Goal: Task Accomplishment & Management: Use online tool/utility

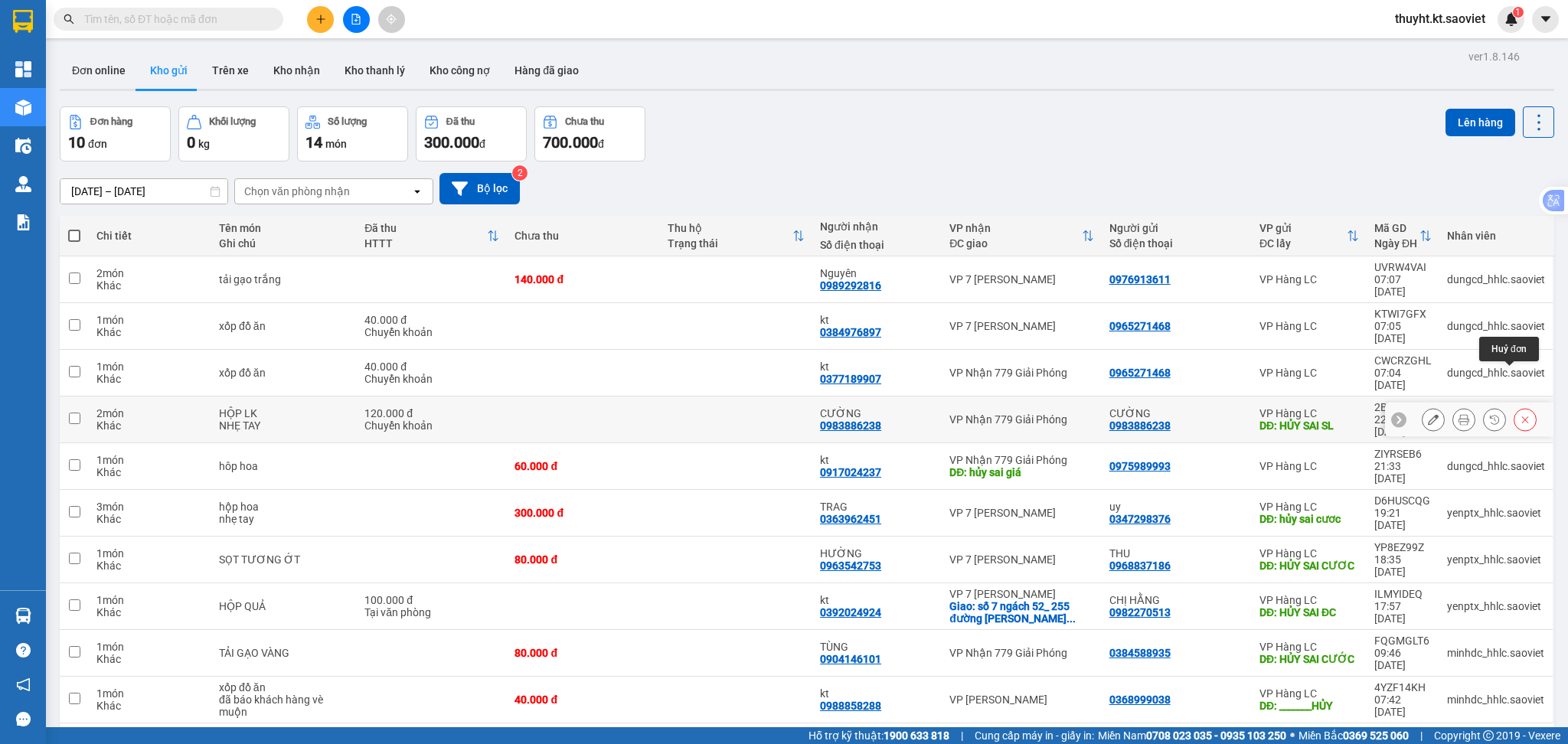
click at [1519, 406] on button at bounding box center [1525, 420] width 21 height 27
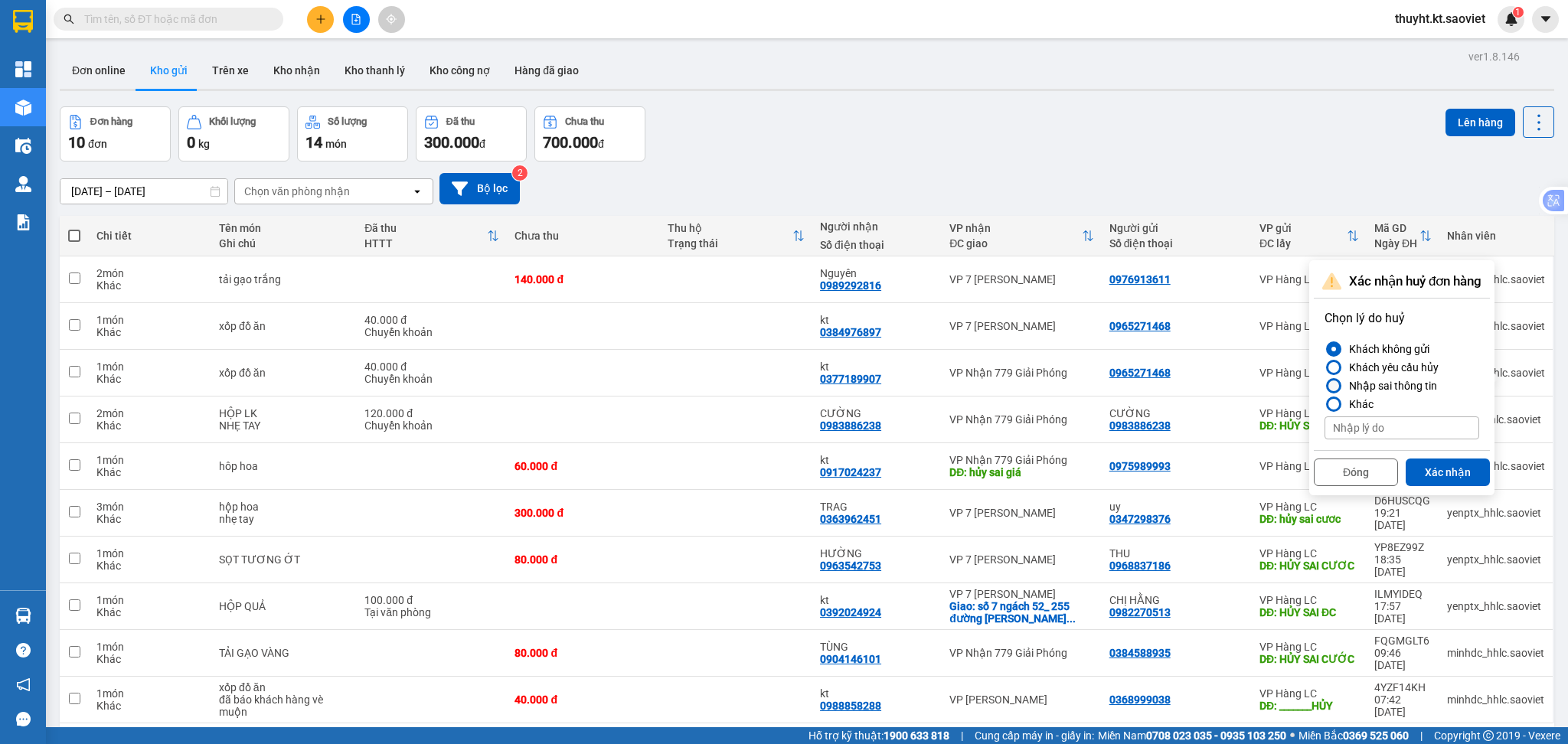
click at [1362, 383] on div "Nhập sai thông tin" at bounding box center [1390, 385] width 95 height 19
click at [1324, 386] on input "Nhập sai thông tin" at bounding box center [1324, 386] width 0 height 0
click at [1440, 459] on button "Xác nhận" at bounding box center [1447, 472] width 84 height 27
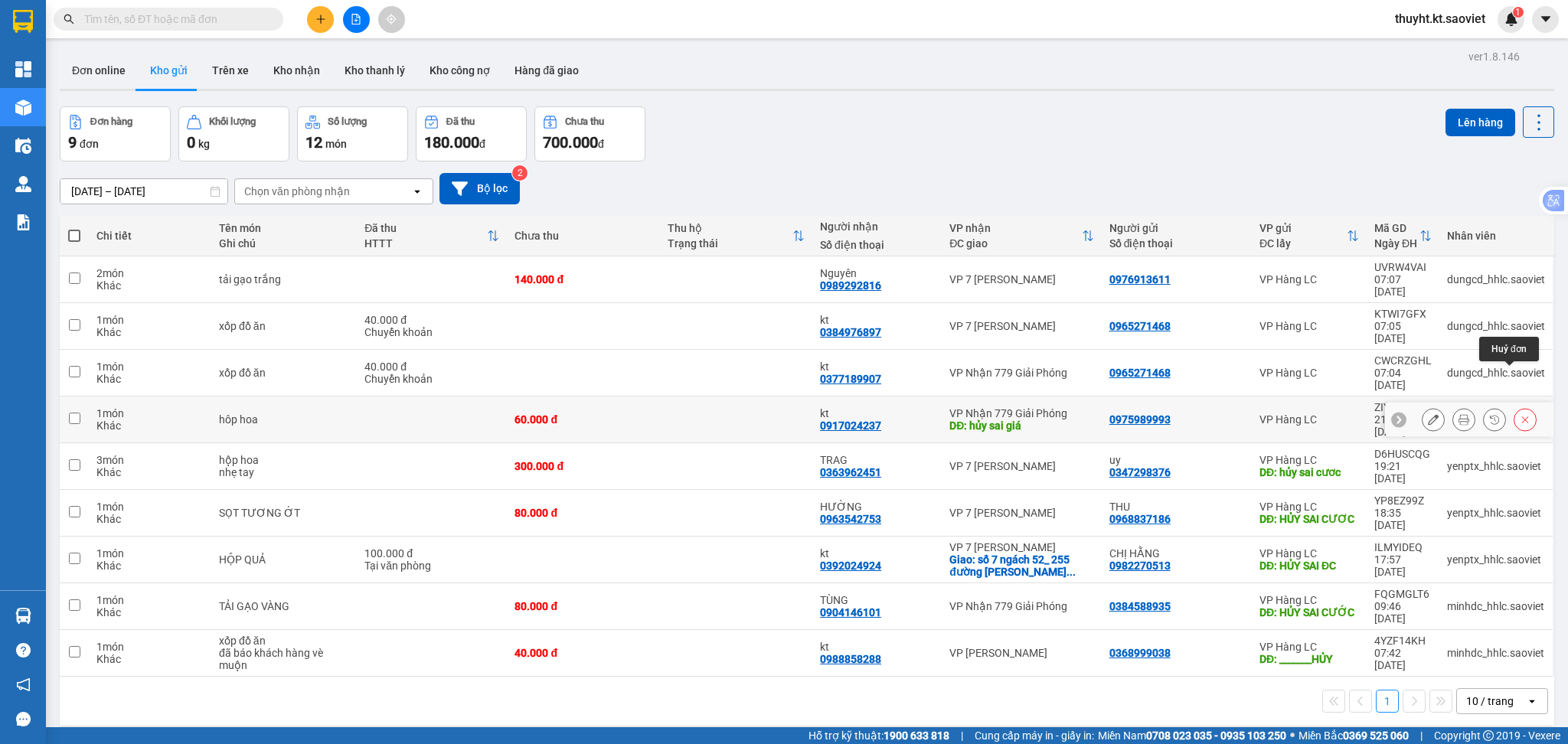
click at [1519, 414] on icon at bounding box center [1525, 420] width 11 height 11
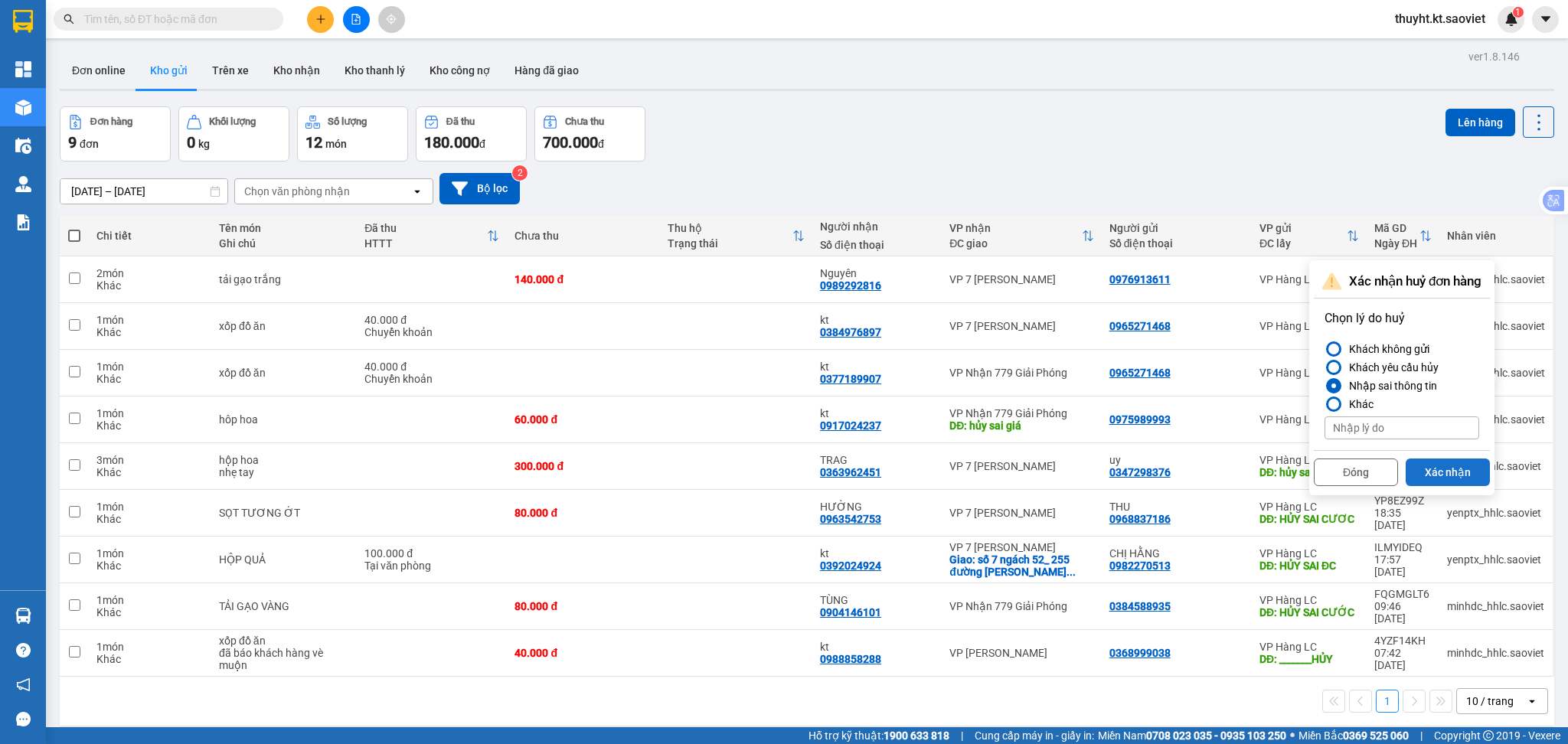
click at [1439, 466] on button "Xác nhận" at bounding box center [1447, 472] width 84 height 27
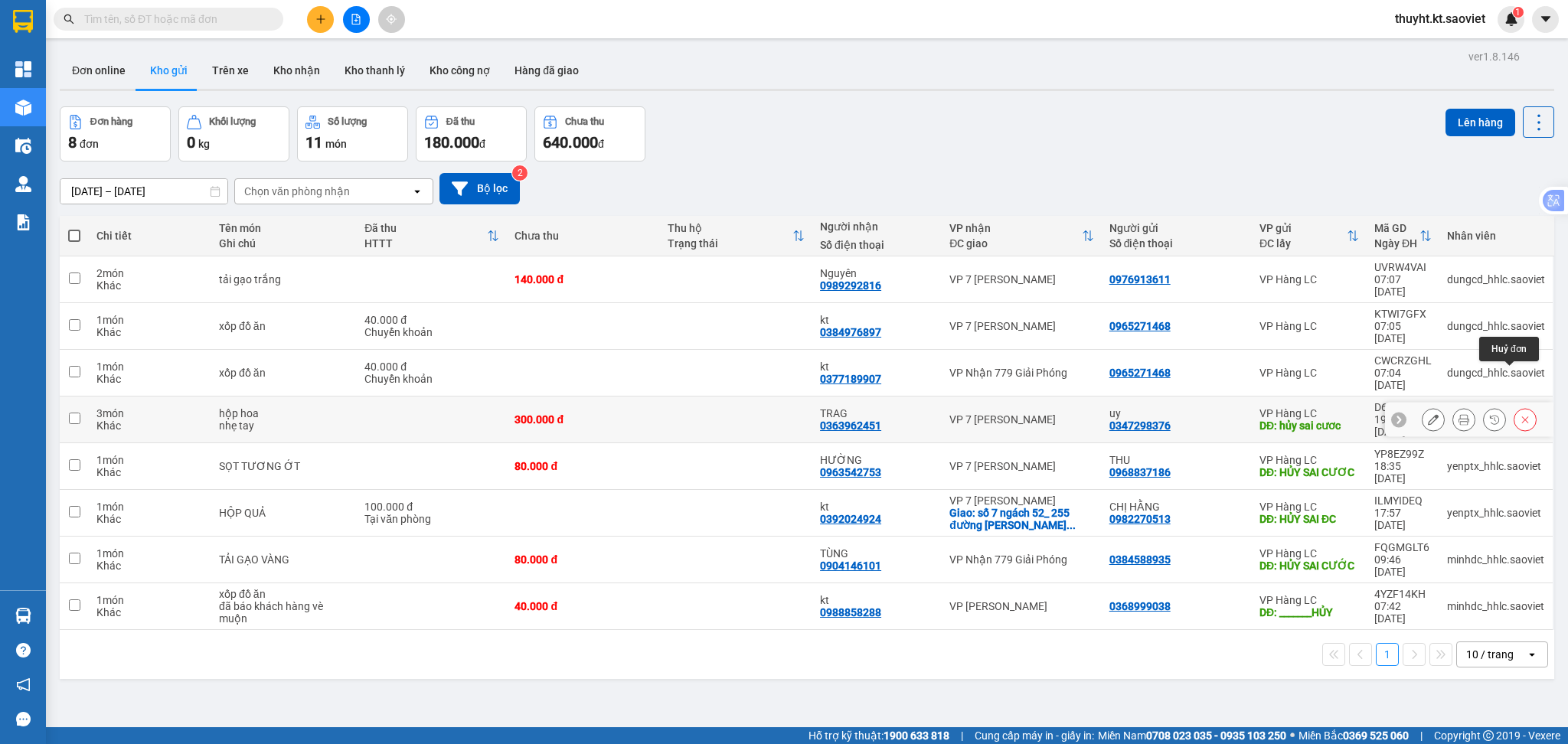
click at [1515, 406] on button at bounding box center [1525, 420] width 21 height 27
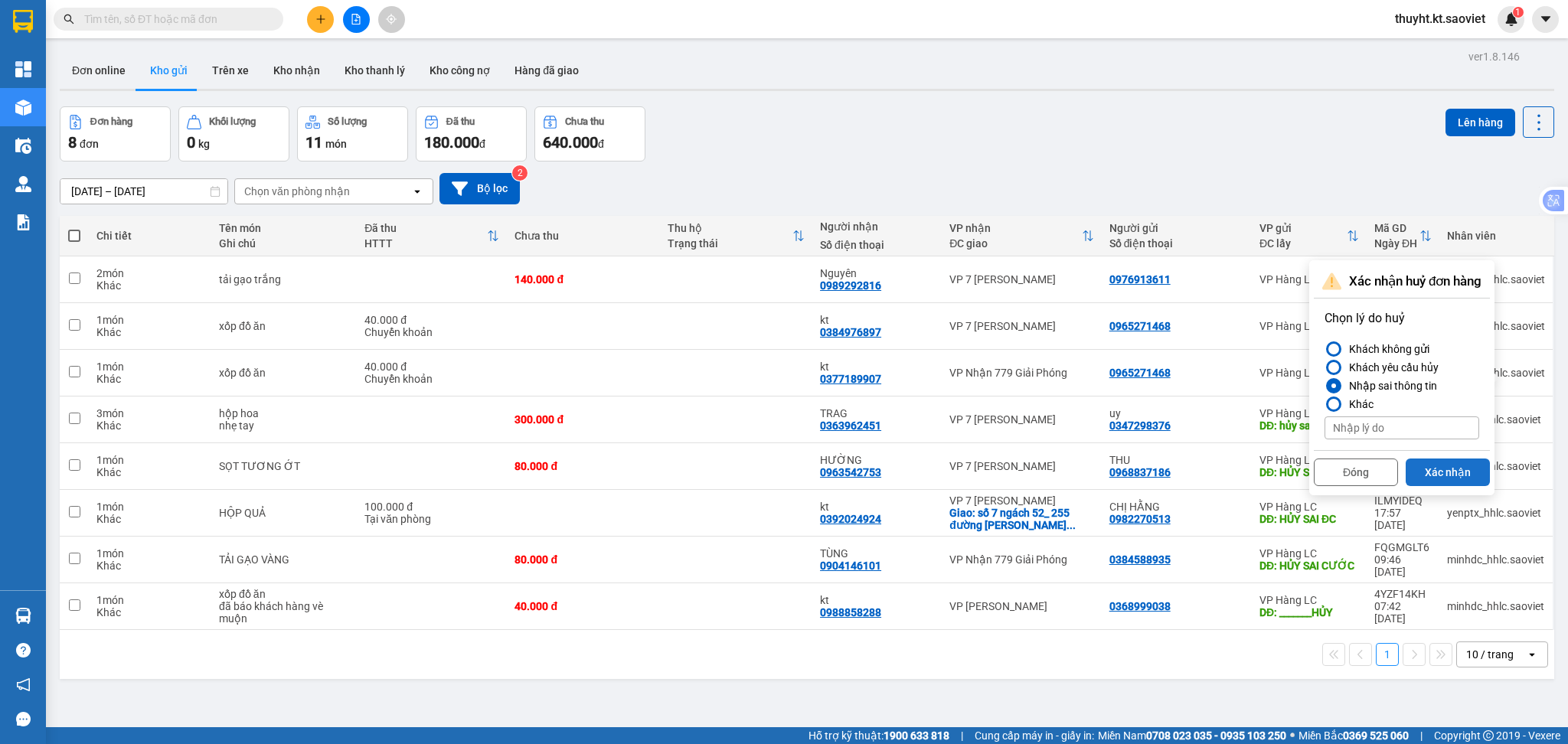
click at [1456, 474] on button "Xác nhận" at bounding box center [1447, 472] width 84 height 27
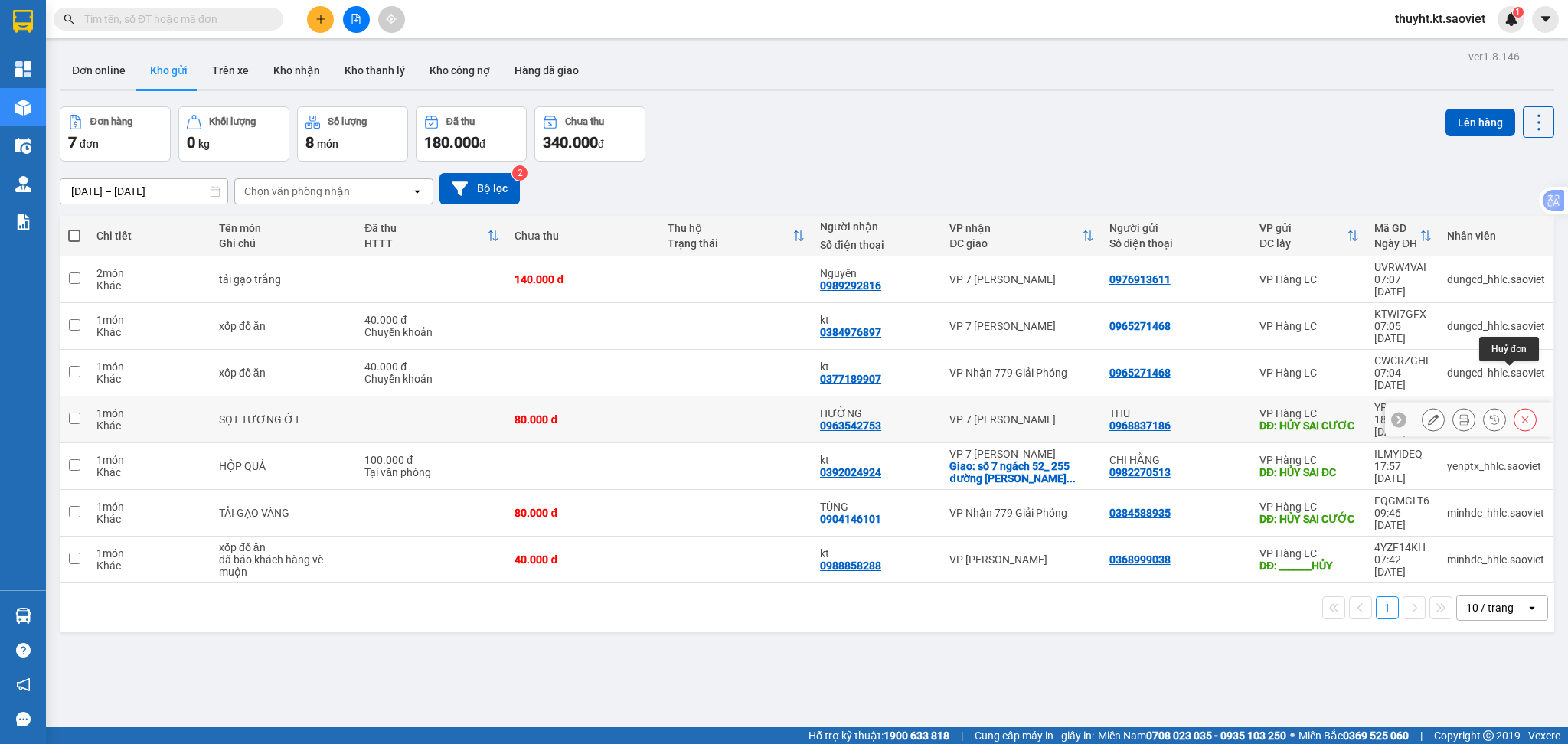
click at [1514, 406] on button at bounding box center [1525, 420] width 21 height 27
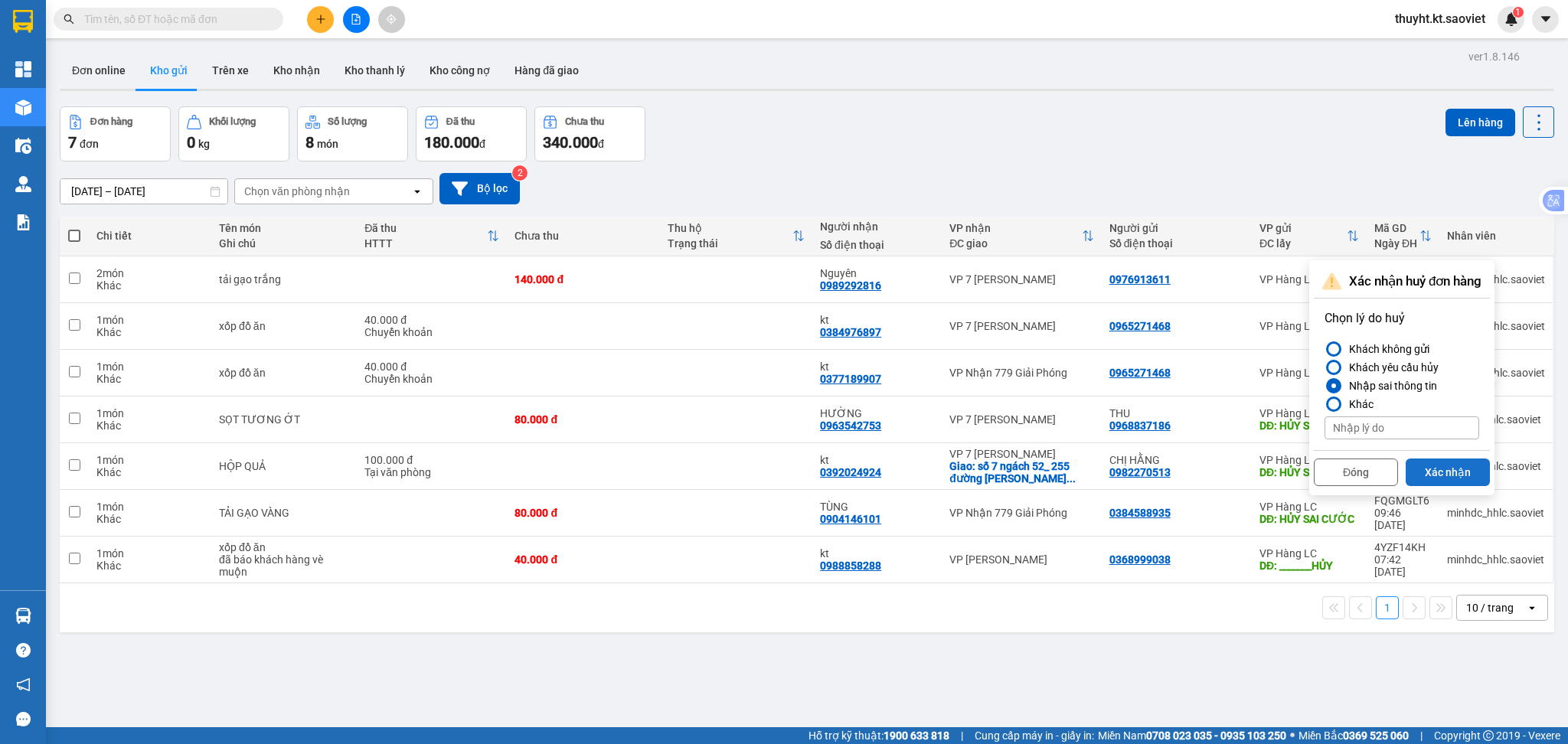
click at [1436, 468] on button "Xác nhận" at bounding box center [1447, 472] width 84 height 27
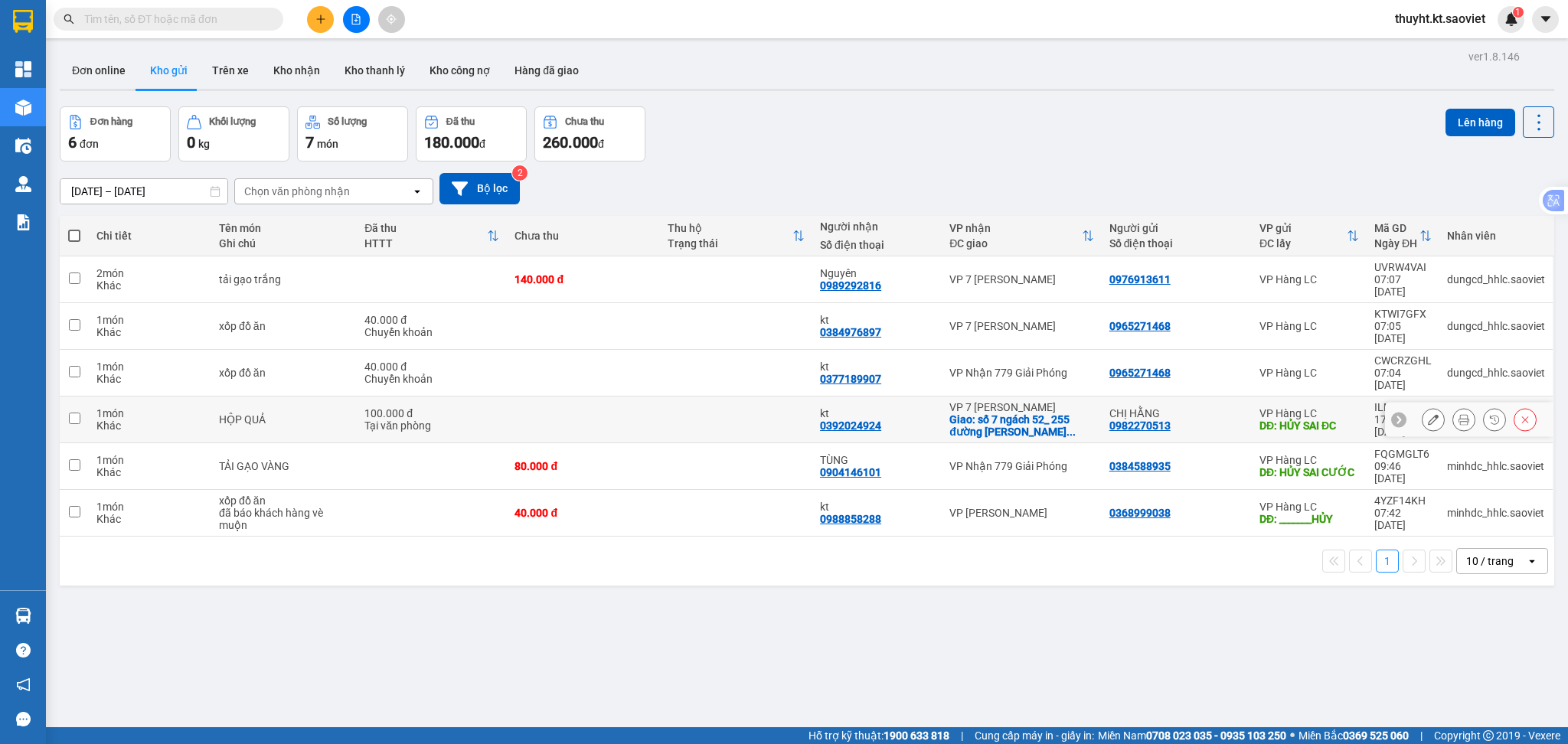
click at [1496, 408] on div at bounding box center [1479, 420] width 115 height 23
click at [1514, 406] on button at bounding box center [1525, 420] width 21 height 27
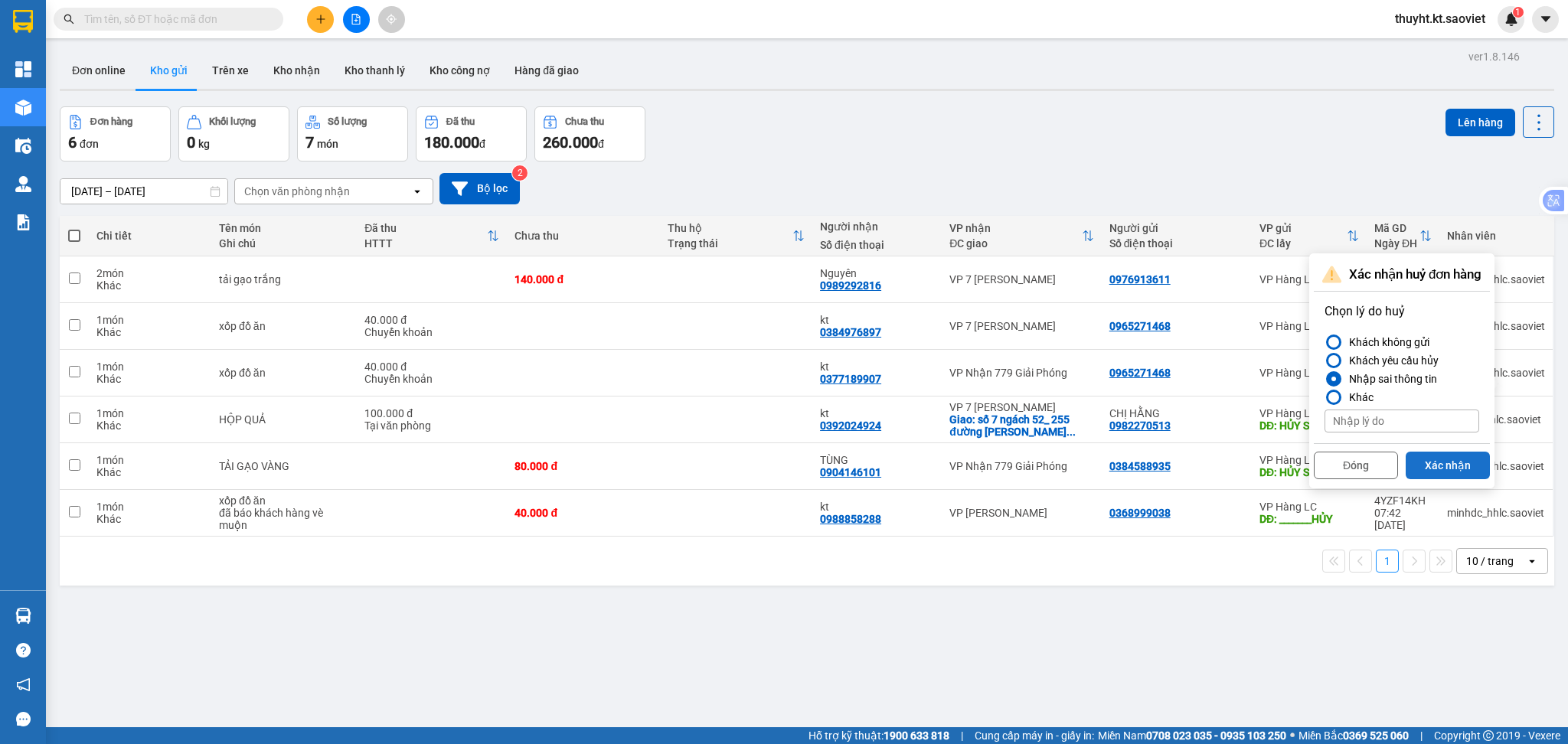
click at [1447, 468] on button "Xác nhận" at bounding box center [1447, 465] width 84 height 27
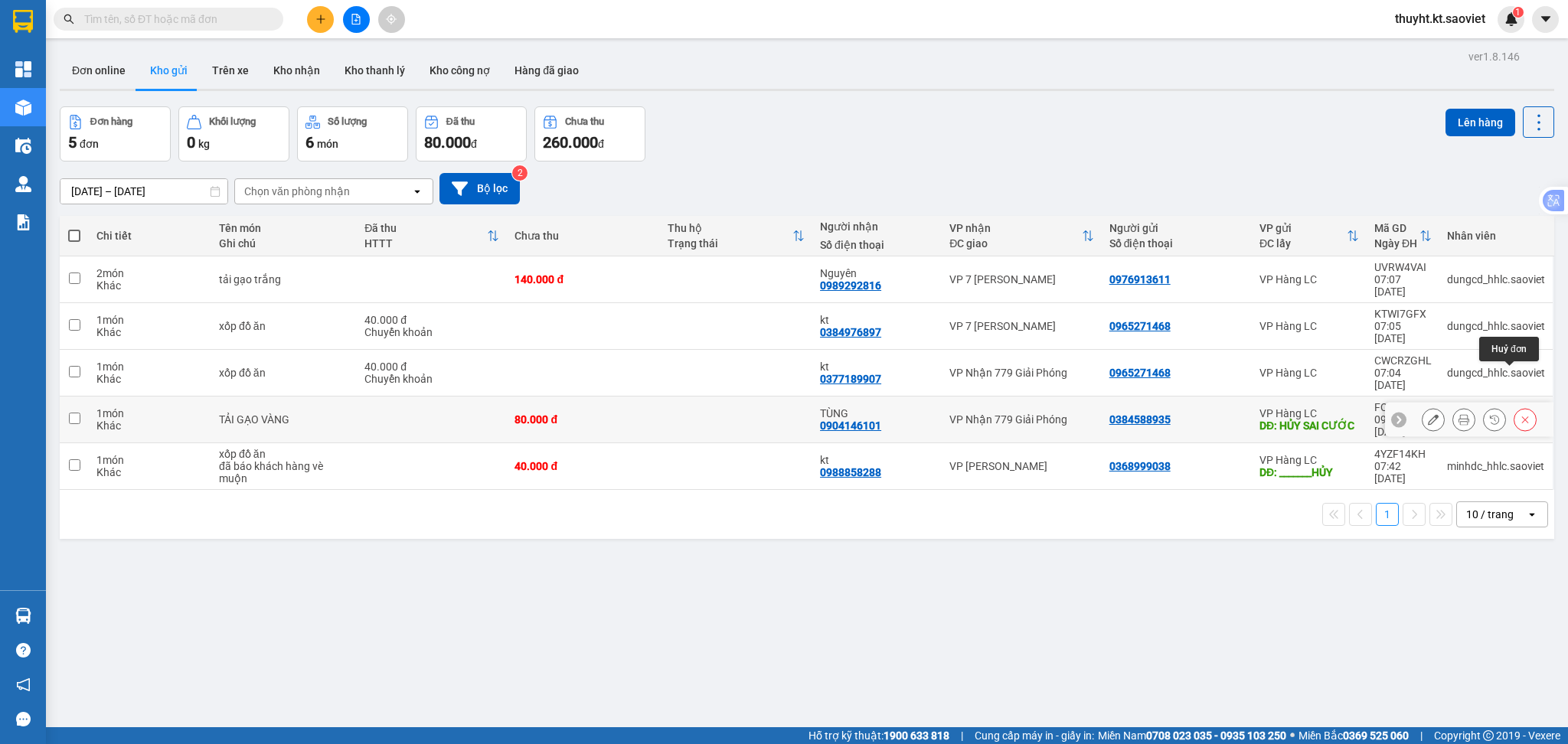
click at [1519, 414] on icon at bounding box center [1525, 420] width 11 height 11
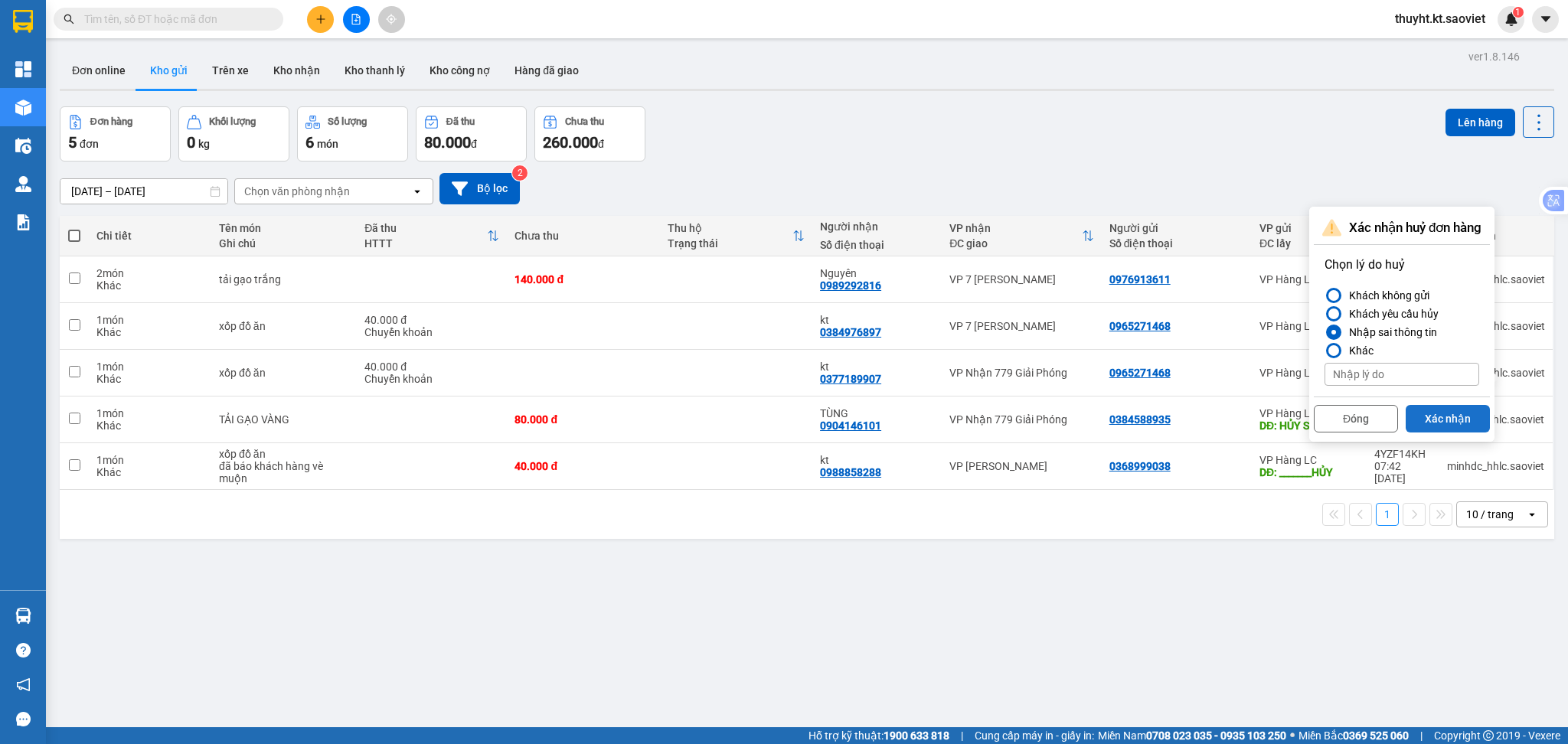
click at [1429, 409] on button "Xác nhận" at bounding box center [1447, 418] width 84 height 27
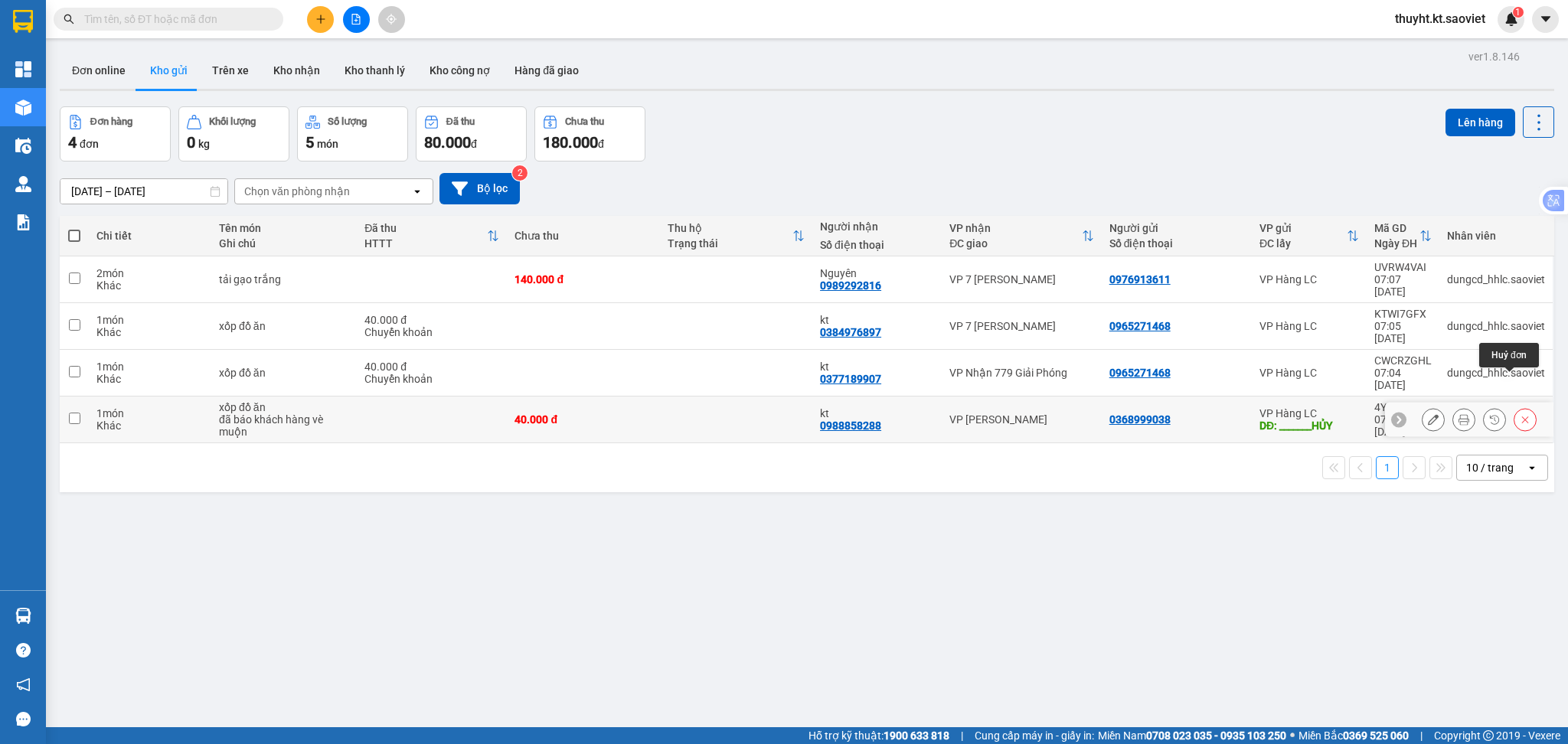
click at [1519, 414] on icon at bounding box center [1525, 420] width 11 height 11
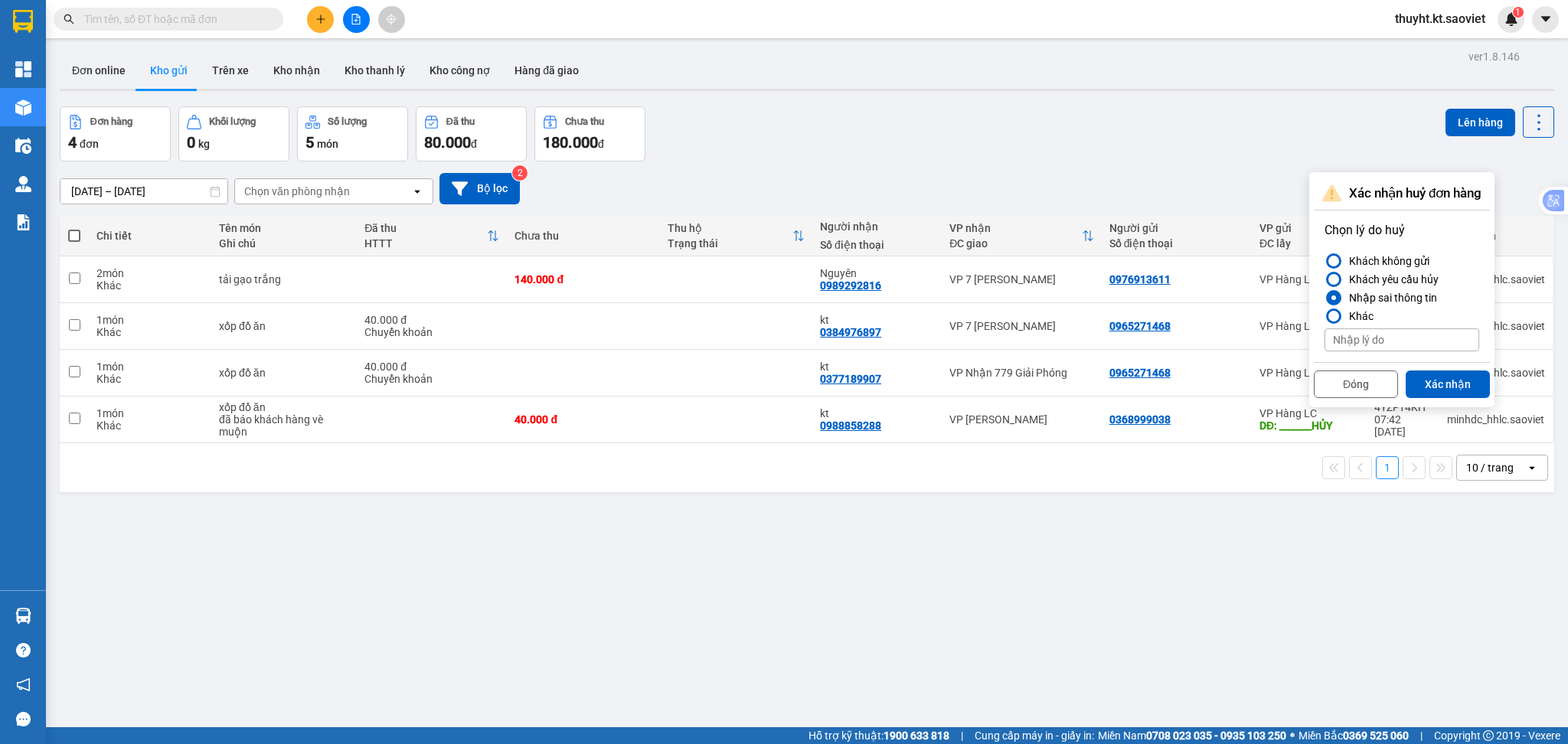
click at [1382, 301] on div "Nhập sai thông tin" at bounding box center [1390, 298] width 95 height 19
click at [1324, 298] on input "Nhập sai thông tin" at bounding box center [1324, 298] width 0 height 0
click at [1431, 382] on button "Xác nhận" at bounding box center [1447, 383] width 84 height 27
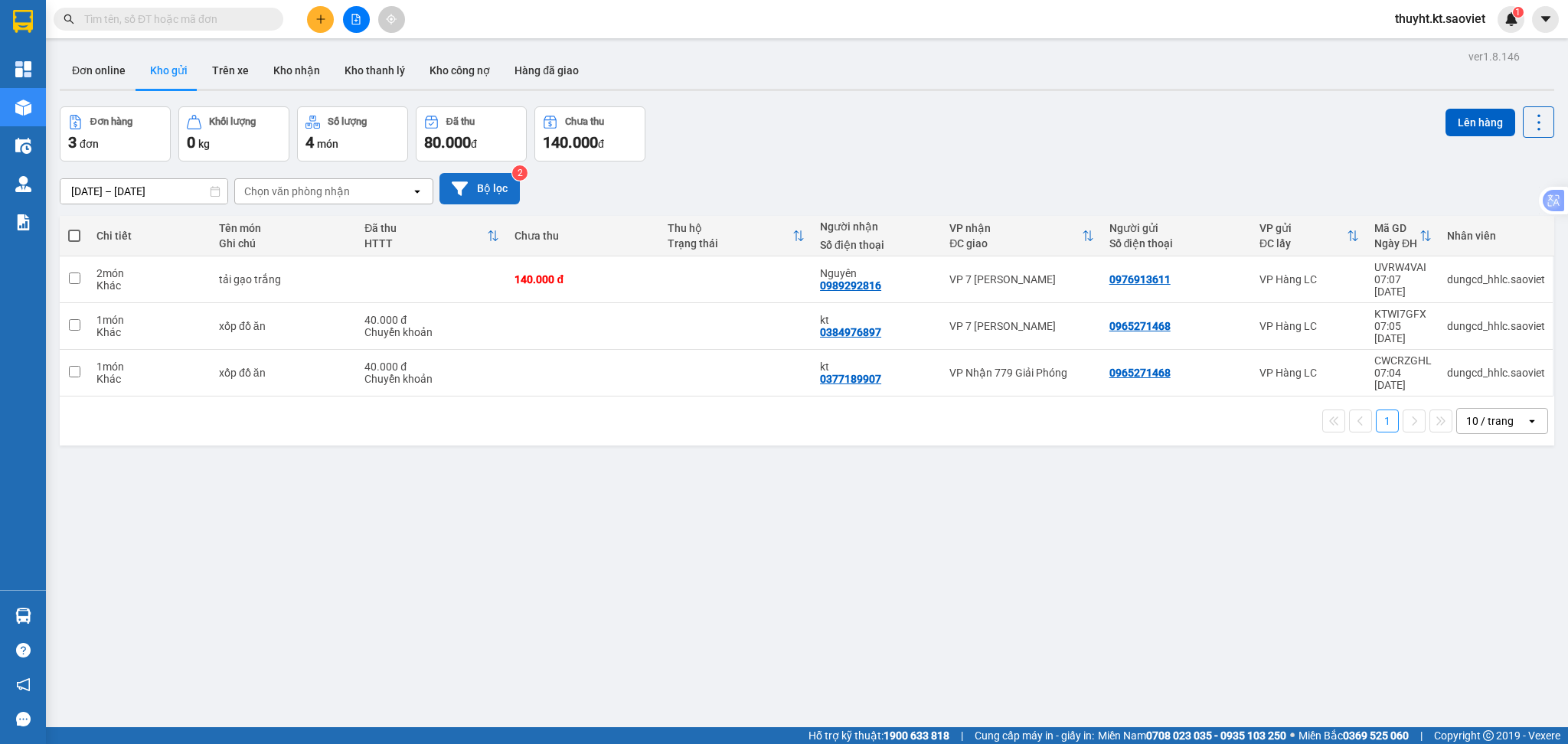
click at [497, 187] on button "Bộ lọc" at bounding box center [479, 189] width 80 height 32
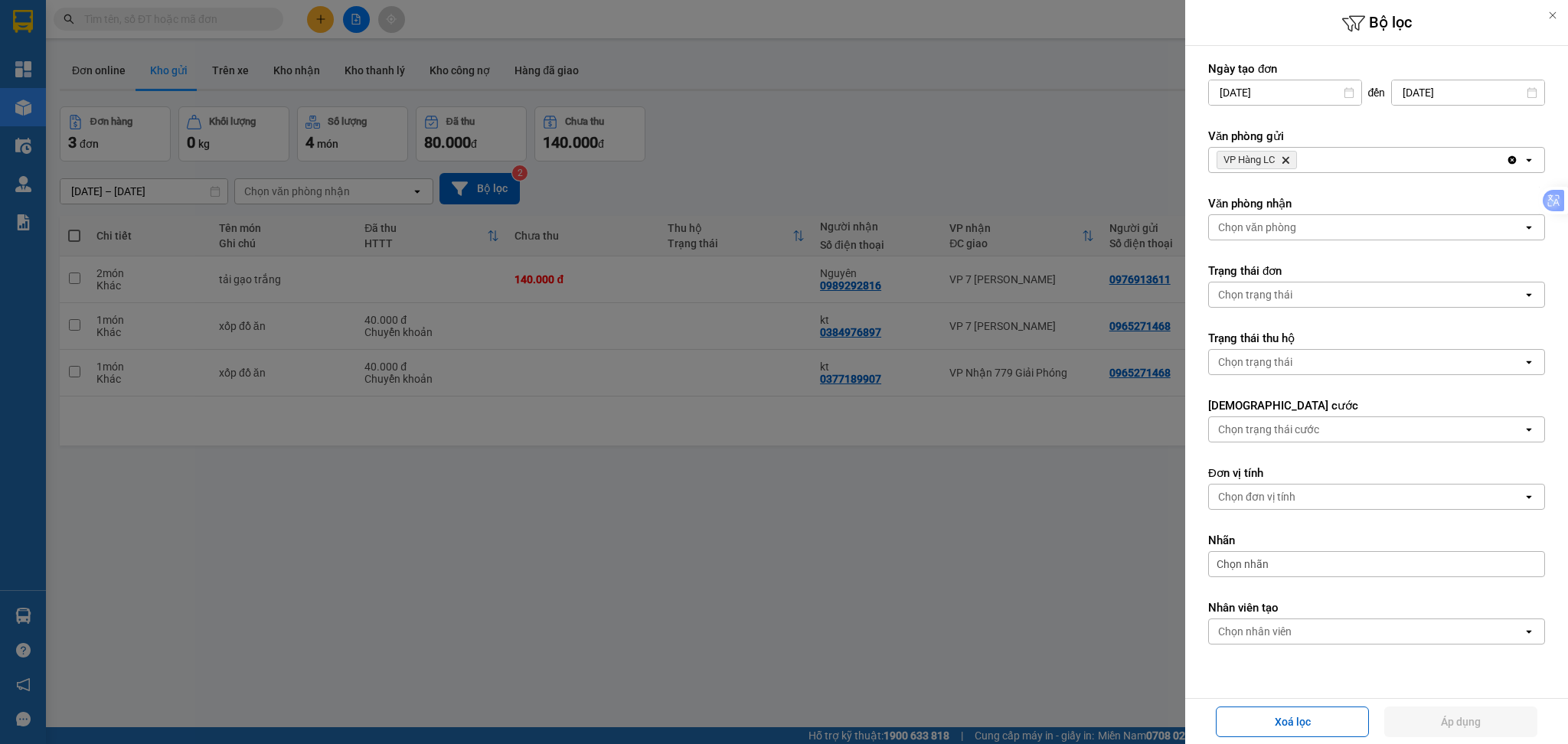
click at [1400, 156] on div "VP Hàng LC Delete" at bounding box center [1358, 160] width 297 height 25
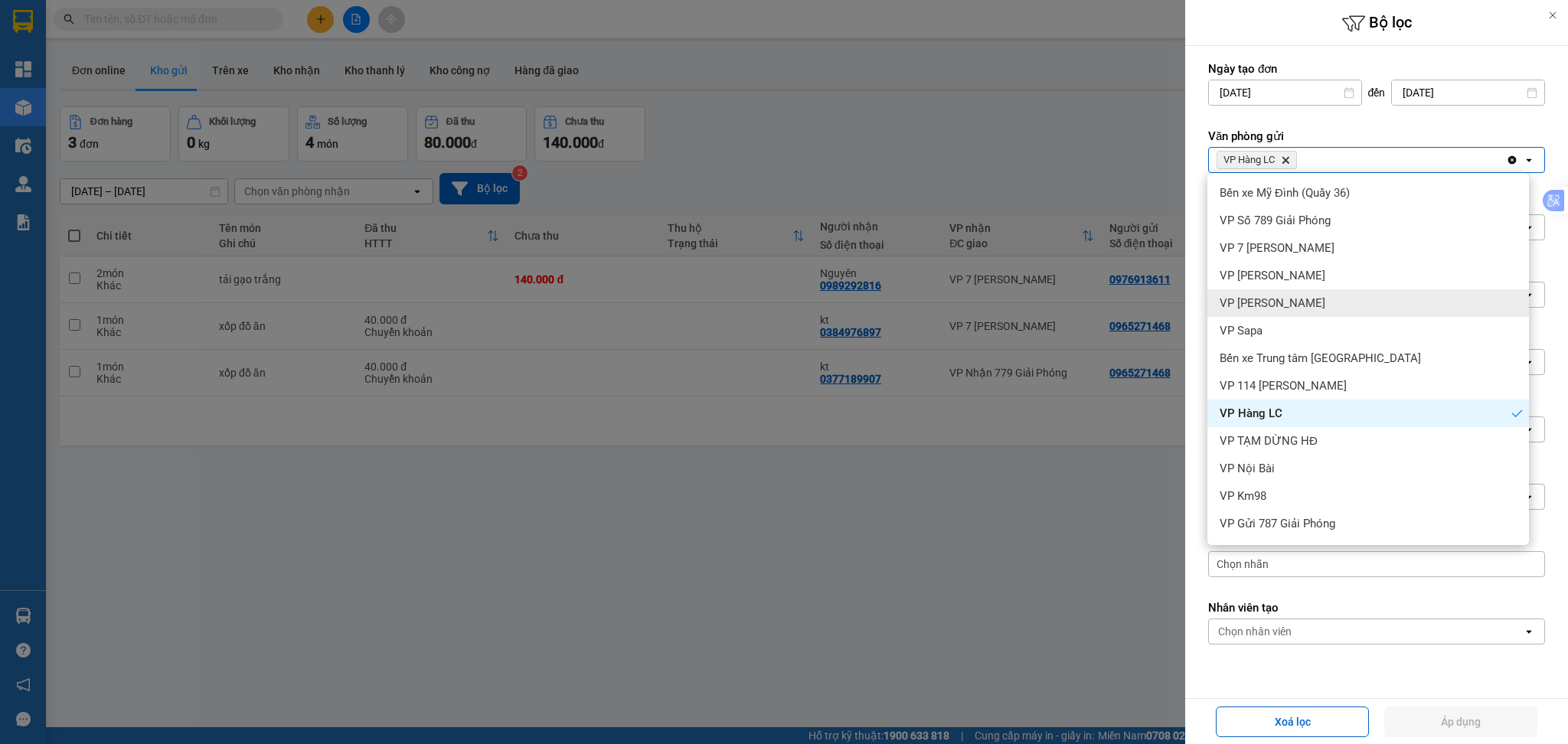
click at [1341, 301] on div "VP [PERSON_NAME]" at bounding box center [1368, 303] width 322 height 27
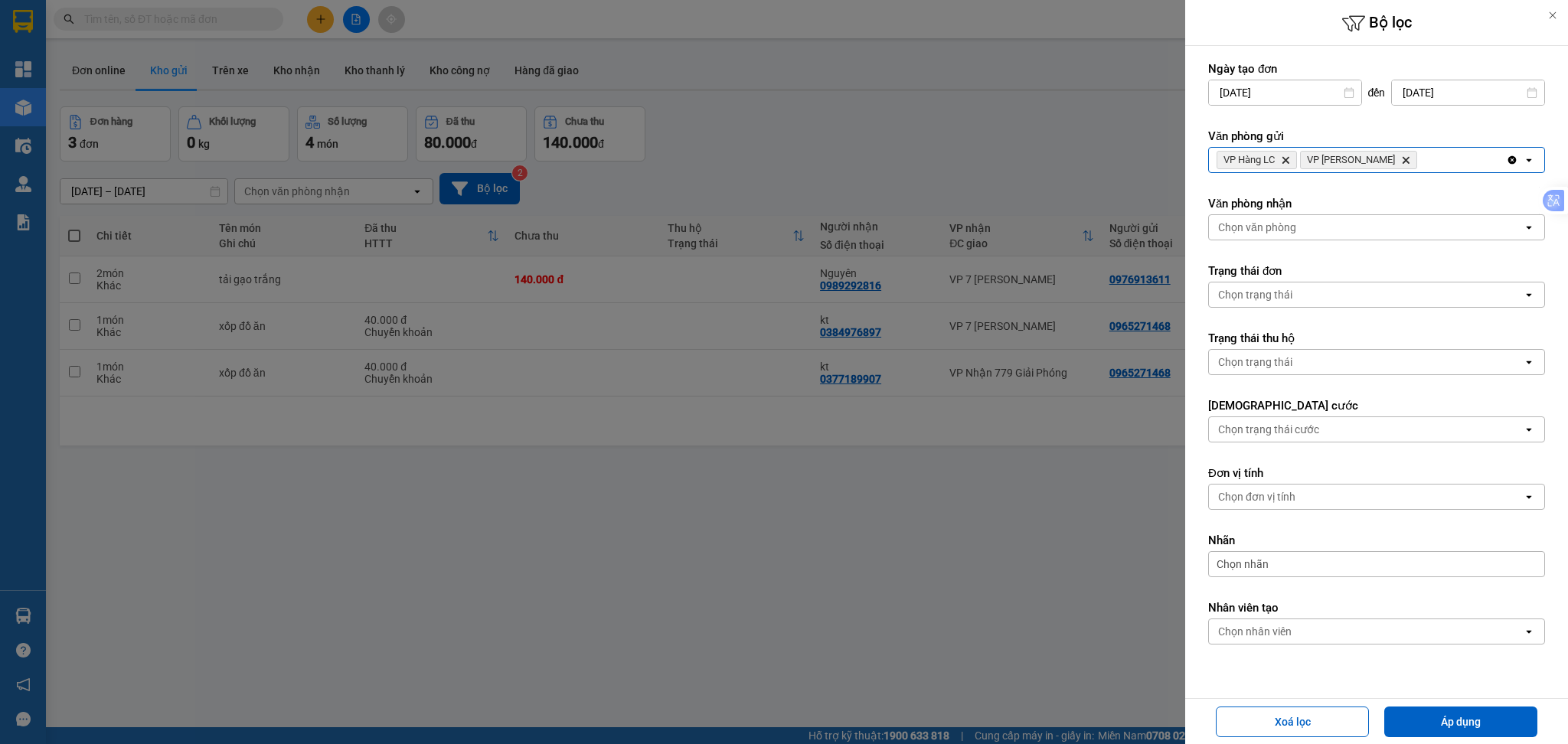
click at [1405, 163] on div "VP Hàng LC Delete VP Bảo Hà Delete" at bounding box center [1358, 160] width 297 height 25
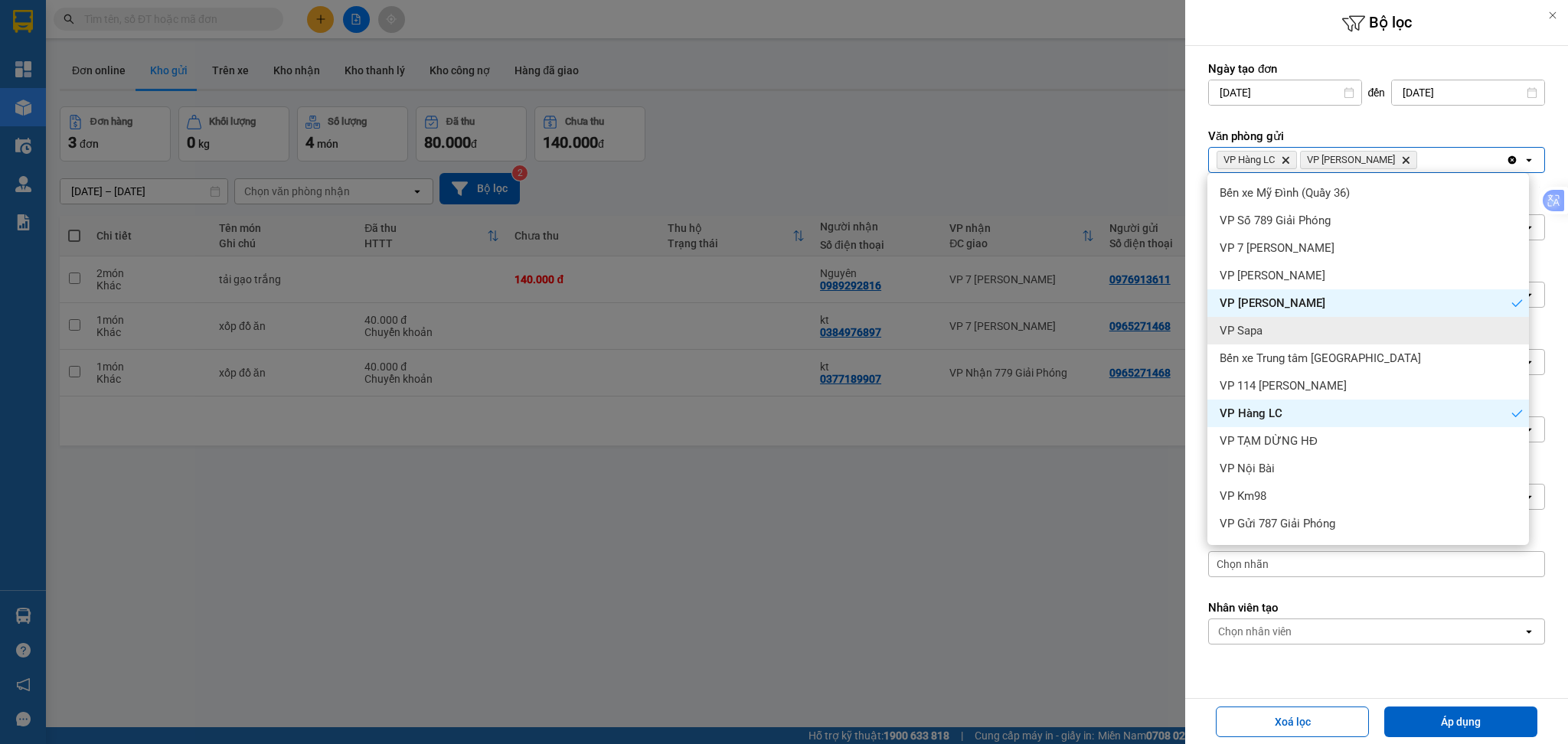
click at [1355, 330] on div "VP Sapa" at bounding box center [1368, 330] width 322 height 27
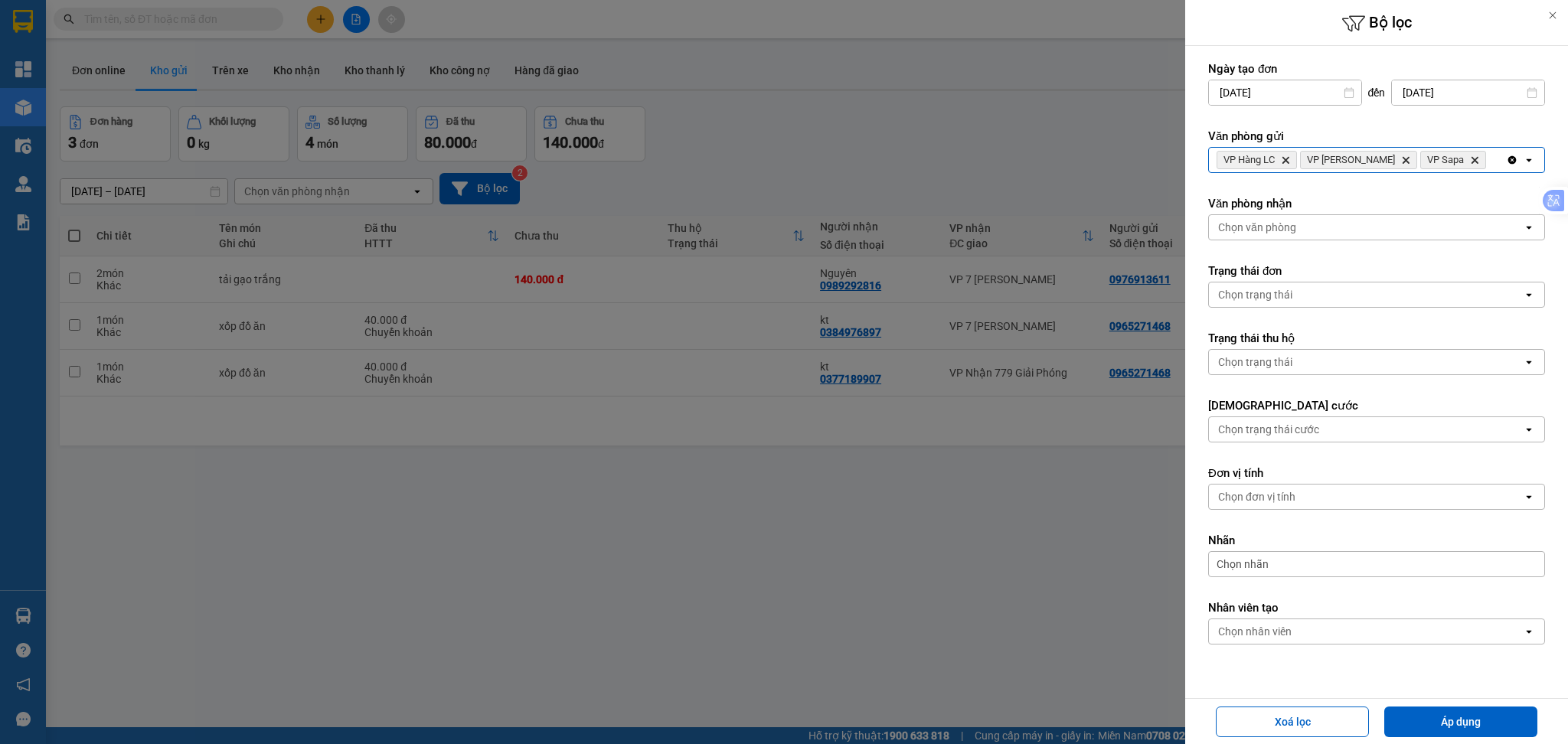
click at [1456, 161] on div "VP Hàng LC Delete VP [PERSON_NAME] Delete VP Sapa Delete" at bounding box center [1358, 160] width 297 height 25
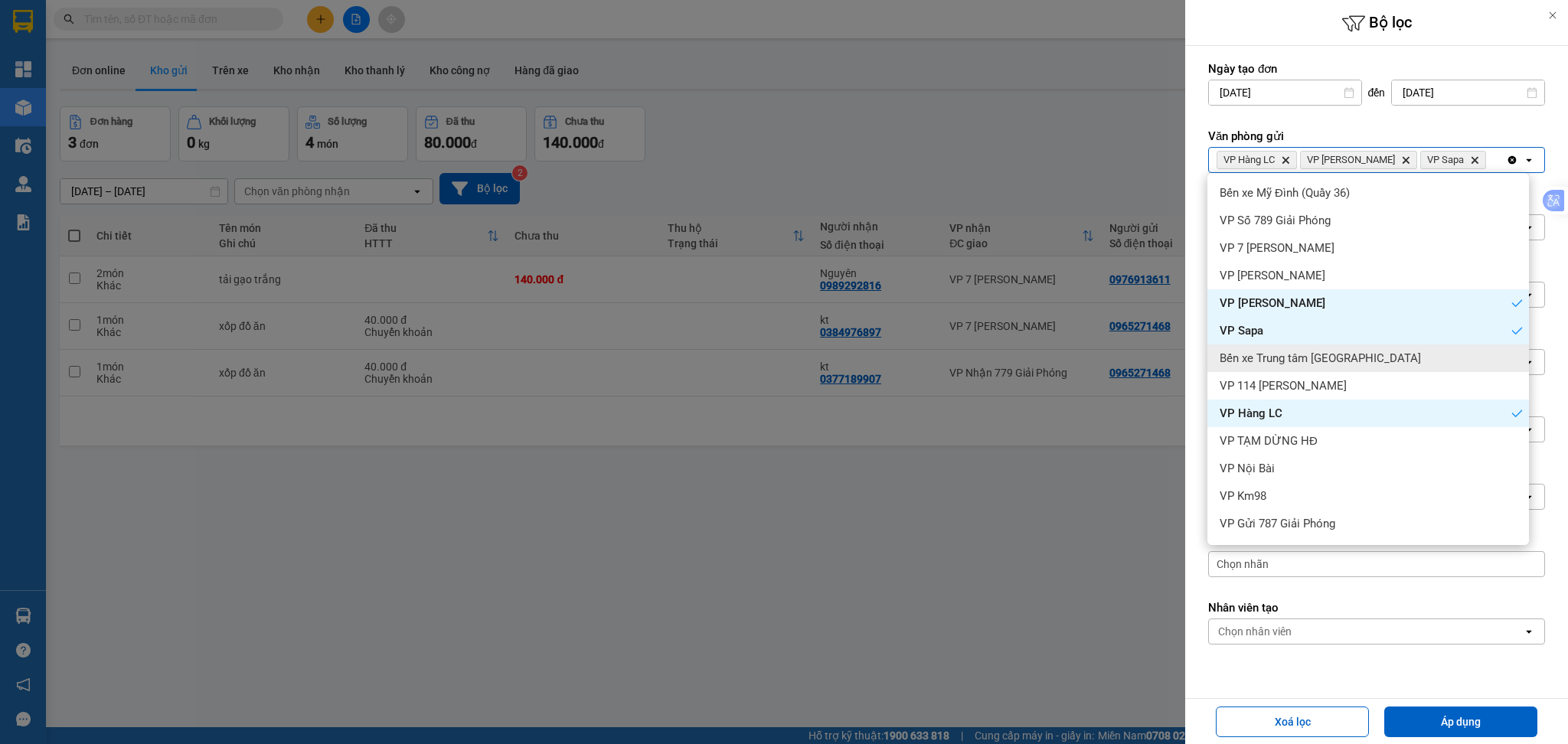
click at [1375, 350] on div "Bến xe Trung tâm [GEOGRAPHIC_DATA]" at bounding box center [1368, 358] width 322 height 27
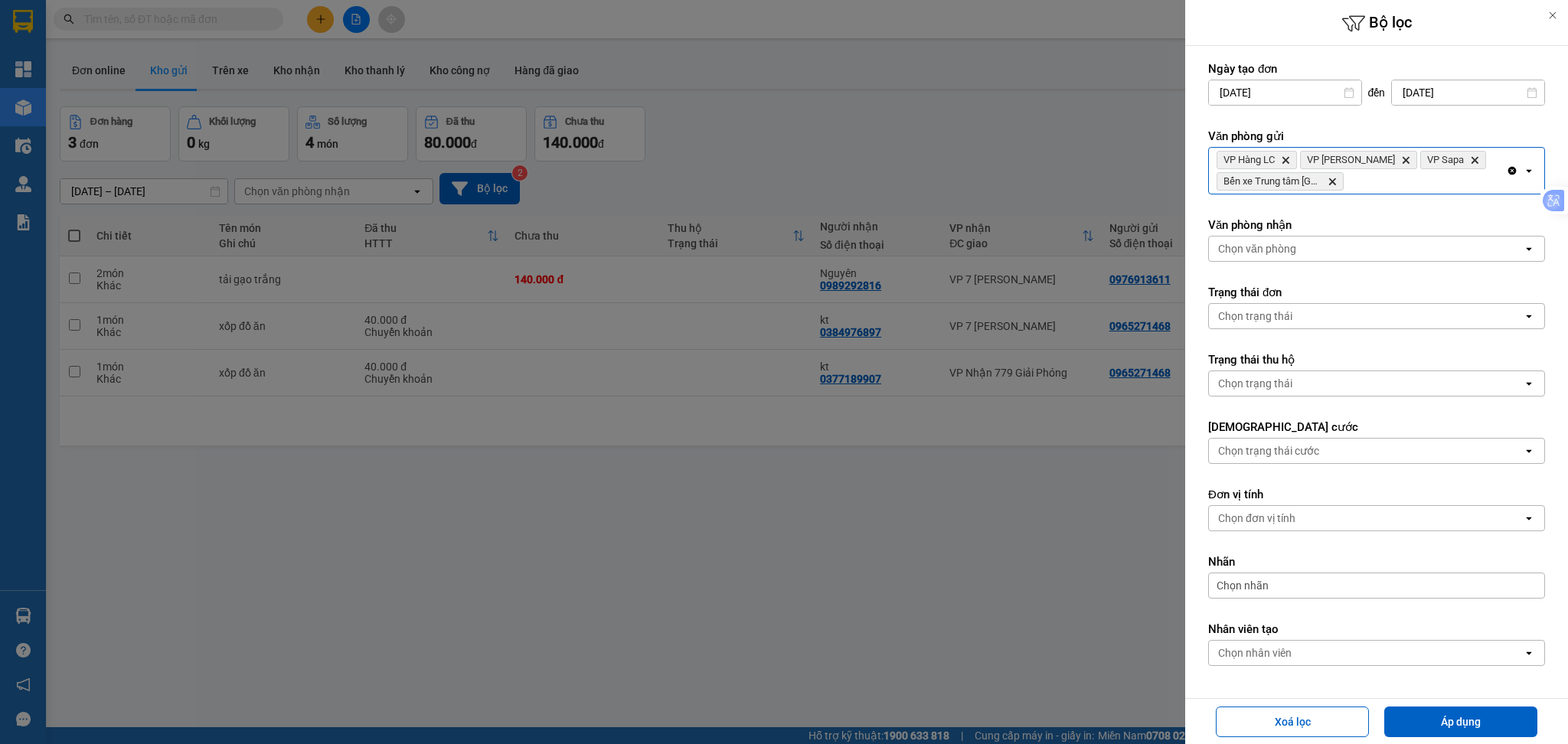
click at [1422, 189] on div "VP Hàng LC Delete VP Bảo Hà Delete VP Sapa Delete Bến xe Trung tâm [GEOGRAPHIC_…" at bounding box center [1358, 171] width 297 height 46
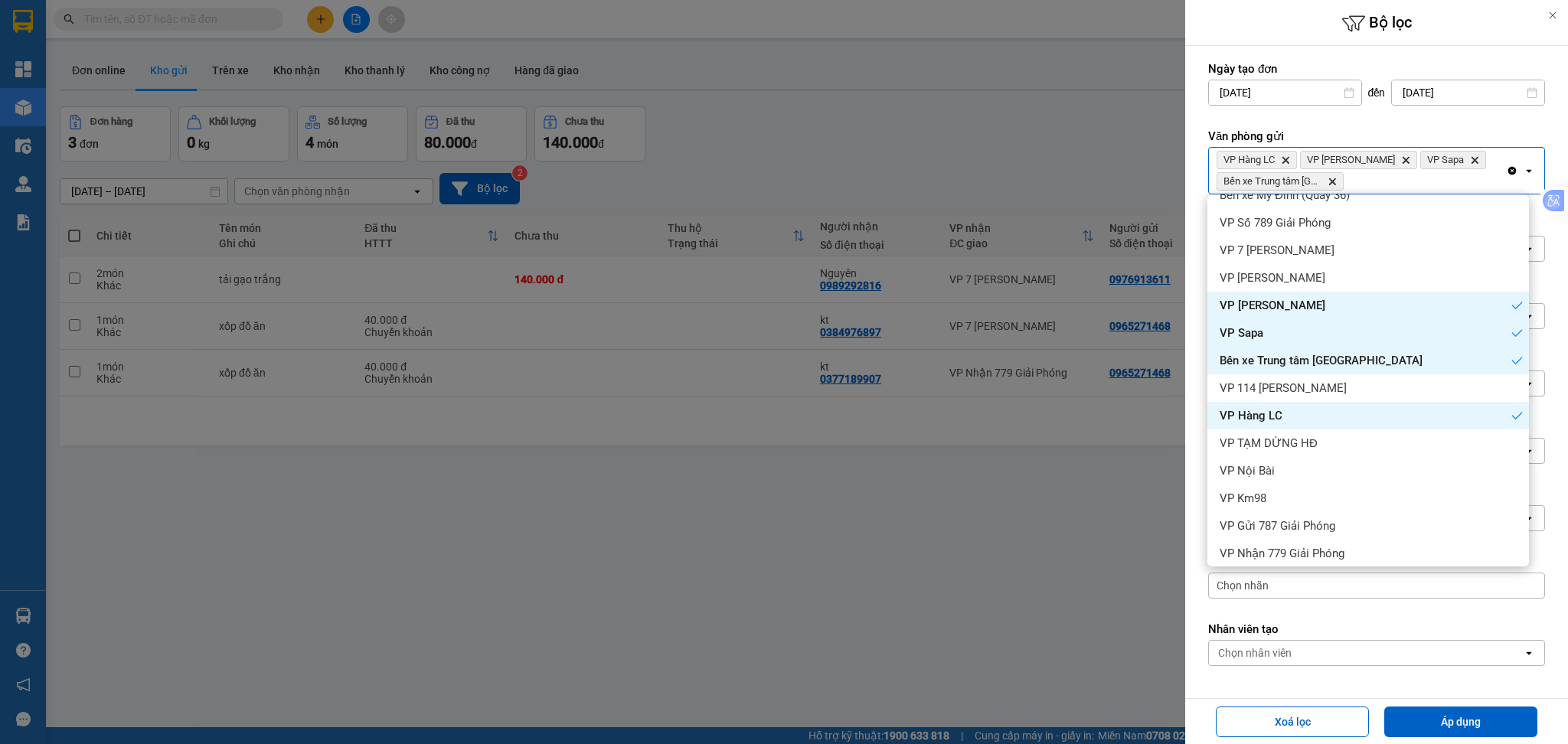
scroll to position [53, 0]
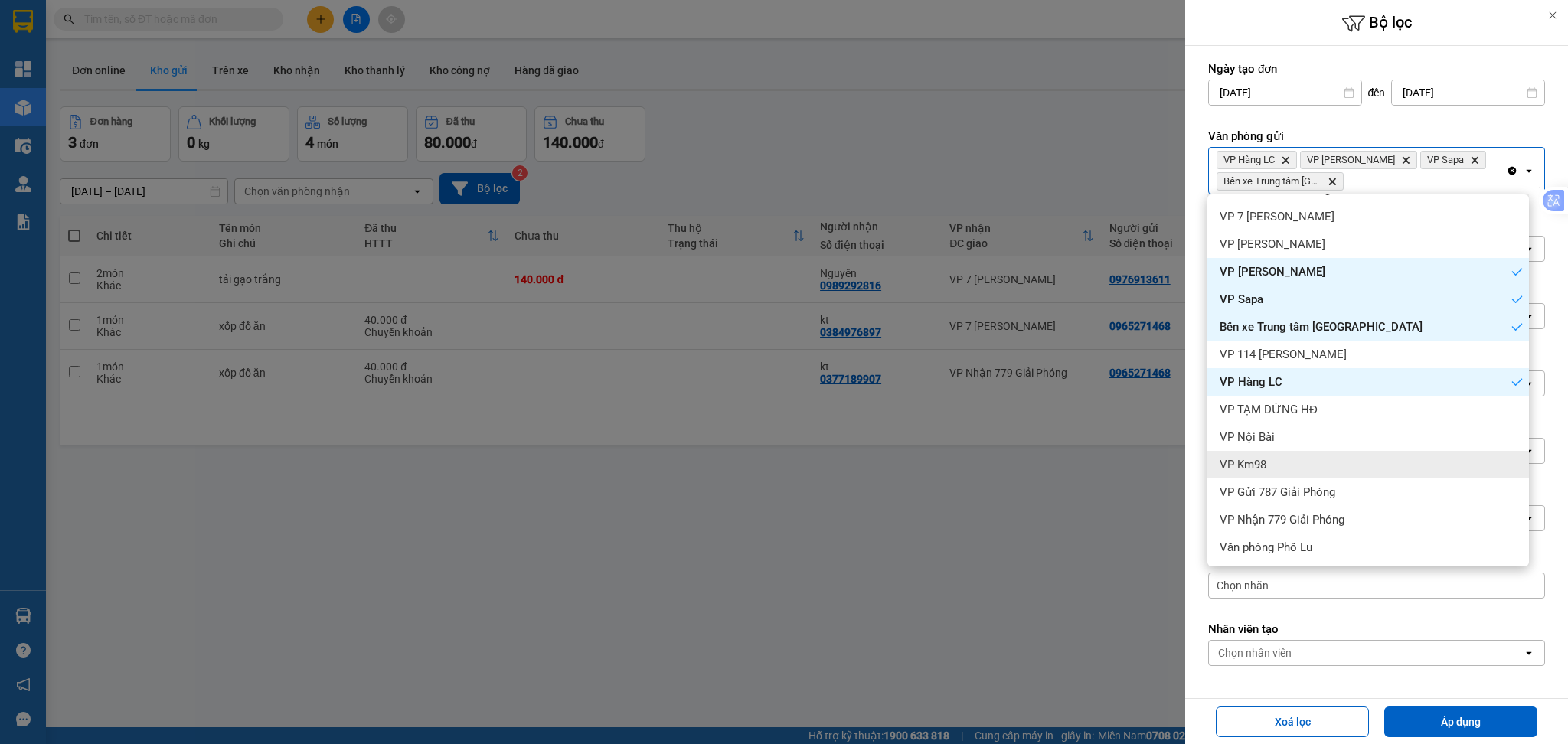
click at [1365, 464] on div "VP Km98" at bounding box center [1368, 464] width 322 height 27
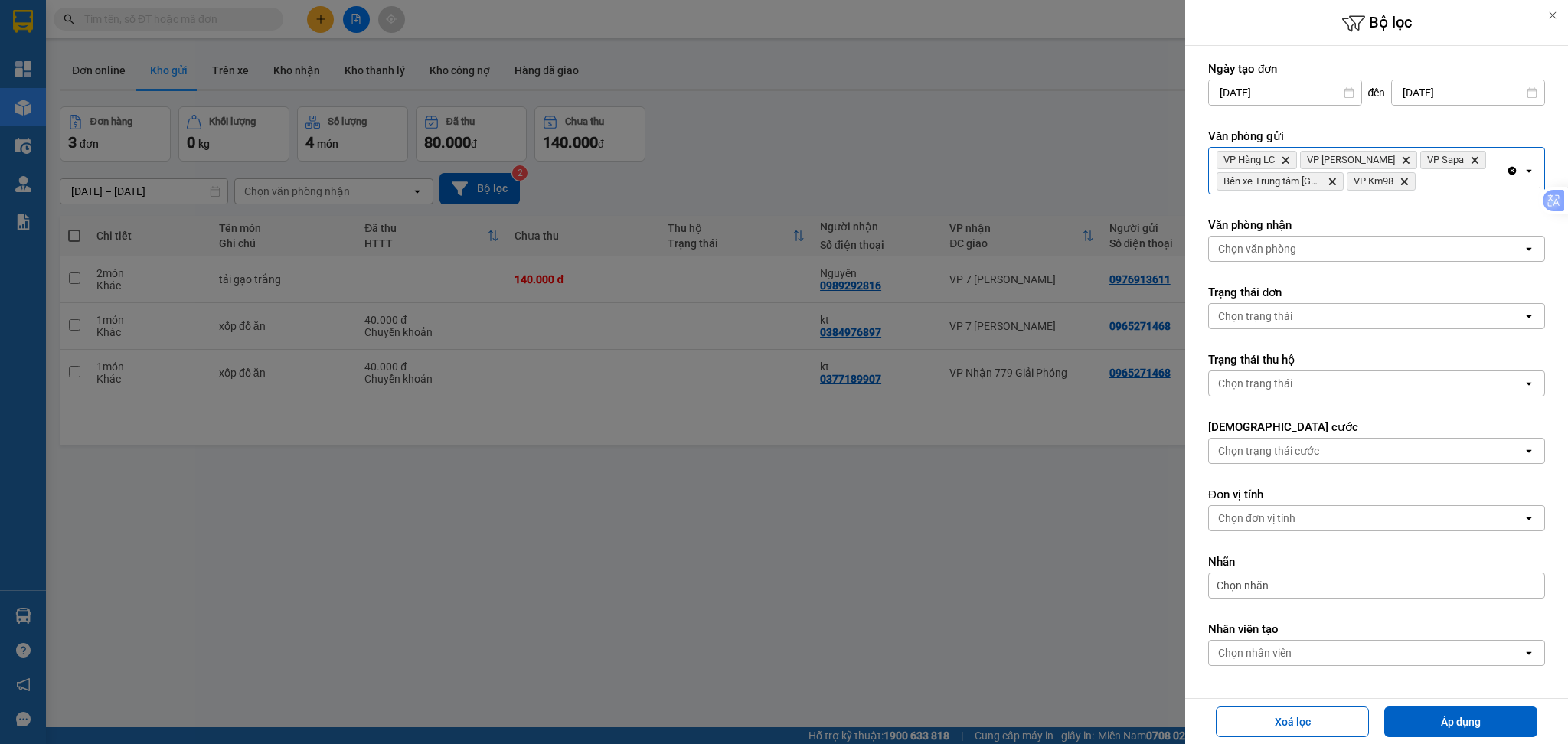
click at [1464, 174] on div "VP Hàng LC Delete VP Bảo Hà Delete VP Sapa Delete Bến xe Trung tâm Lào Cai Dele…" at bounding box center [1358, 171] width 297 height 46
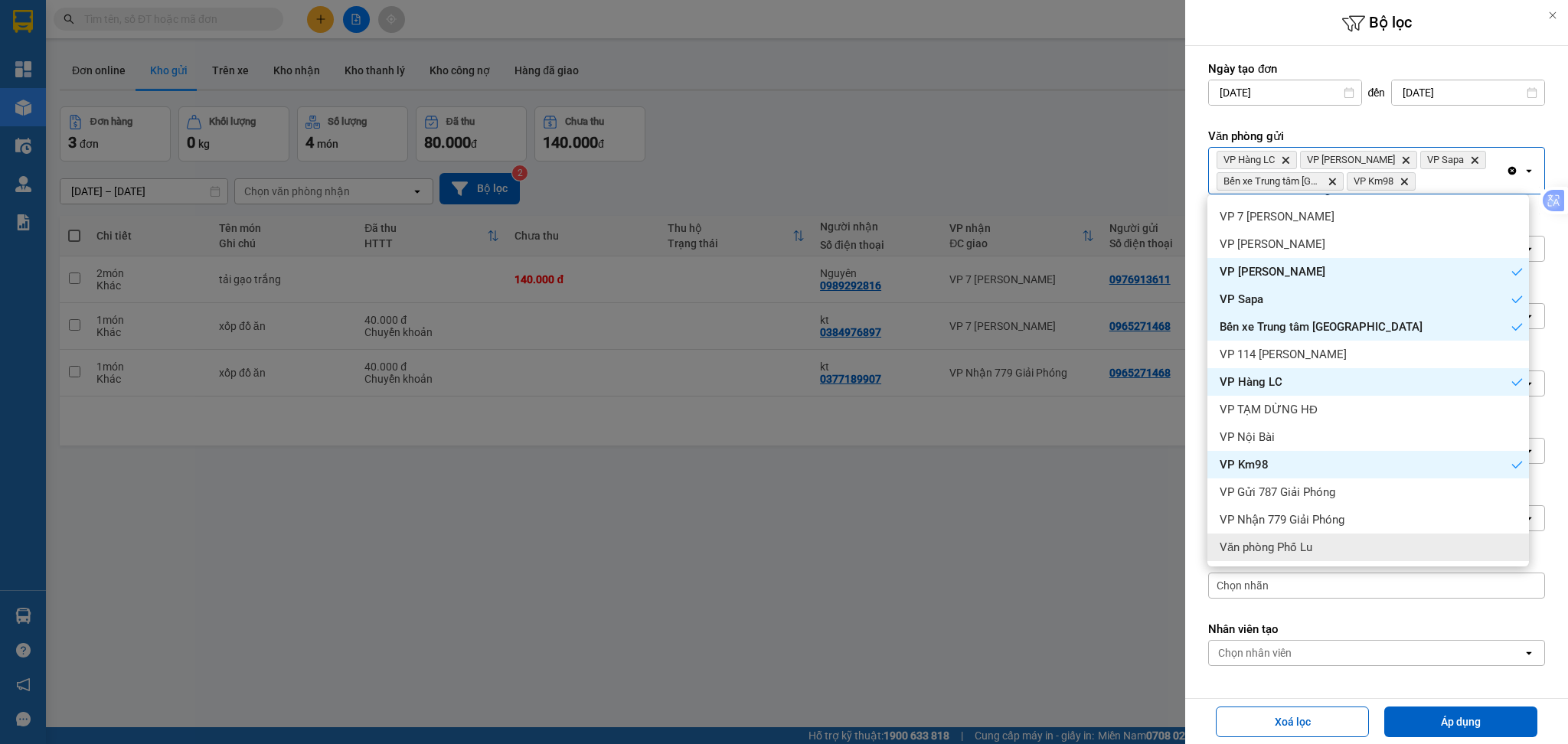
click at [1414, 543] on div "Văn phòng Phố Lu" at bounding box center [1368, 547] width 322 height 27
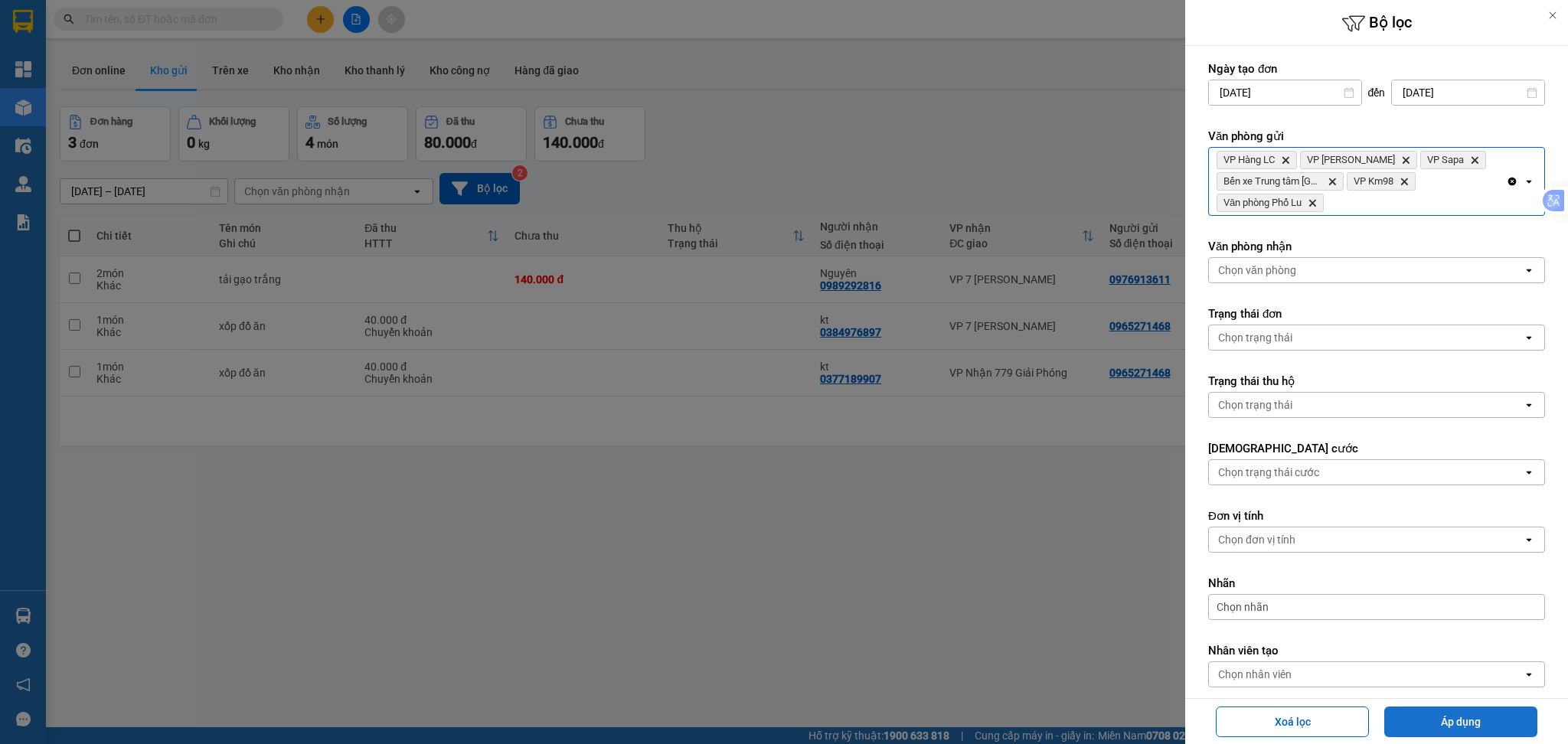
click at [1455, 713] on button "Áp dụng" at bounding box center [1460, 722] width 153 height 31
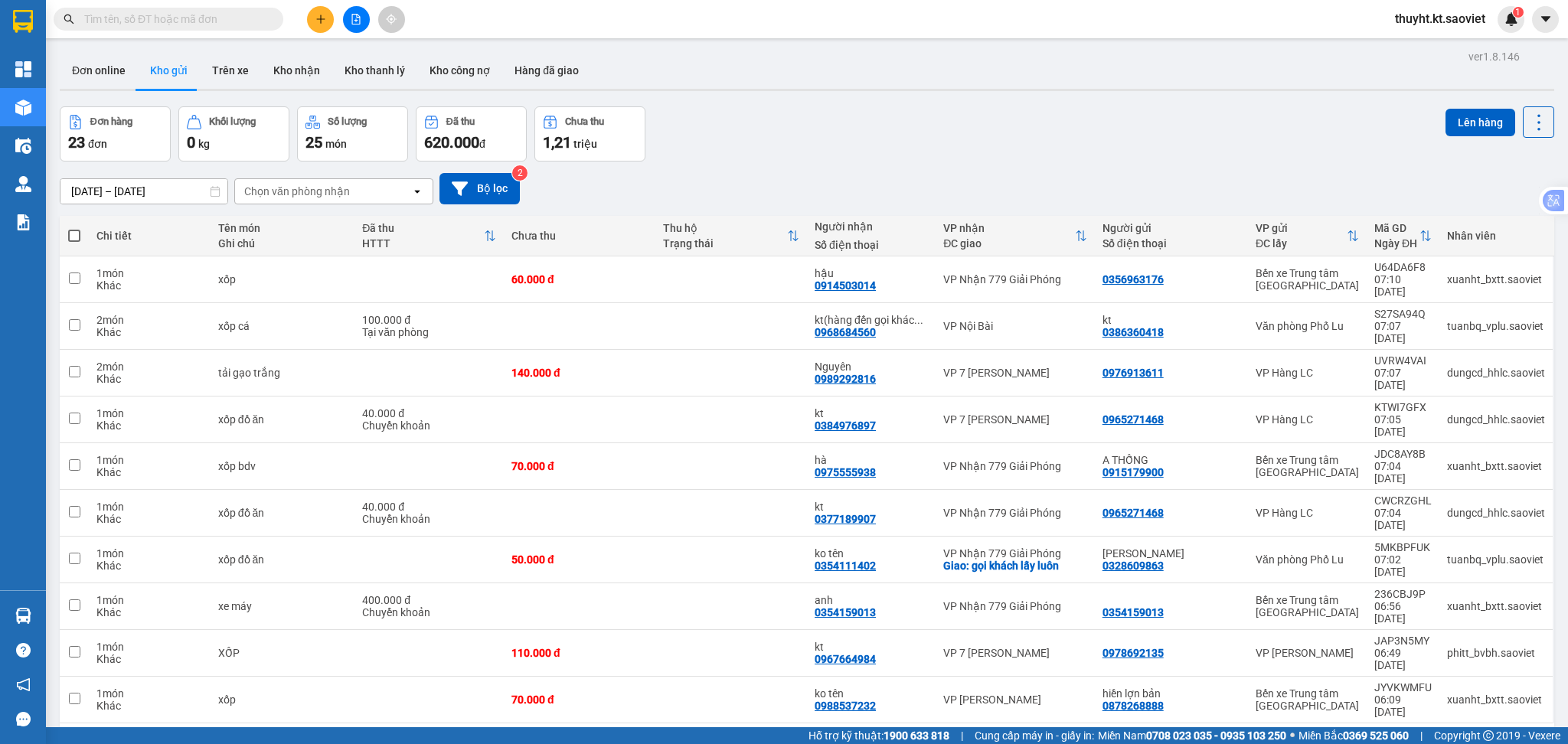
click at [1466, 740] on div "10 / trang" at bounding box center [1490, 748] width 48 height 15
click at [1462, 586] on span "100 / trang" at bounding box center [1480, 593] width 55 height 15
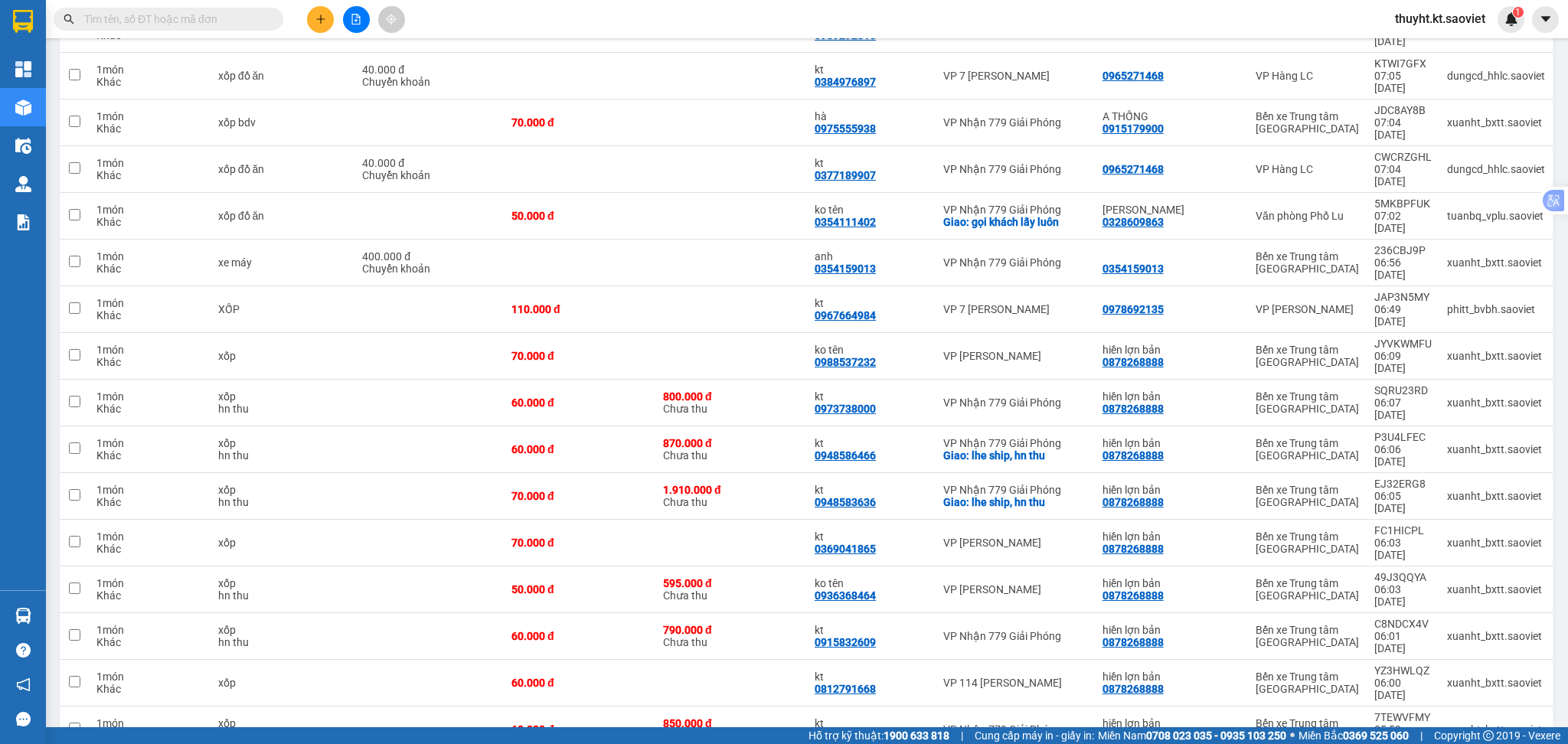
scroll to position [411, 0]
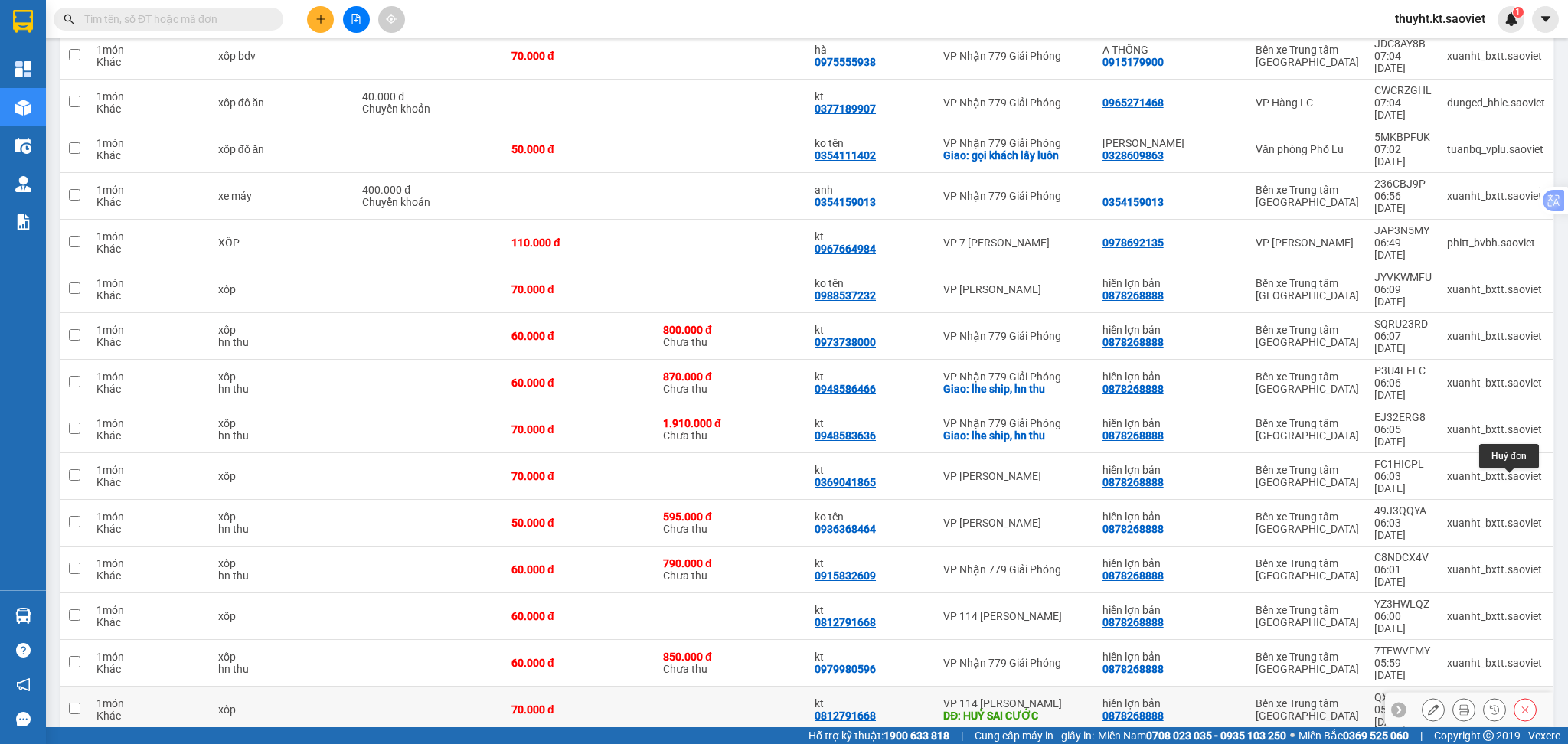
click at [1518, 697] on button at bounding box center [1525, 710] width 21 height 27
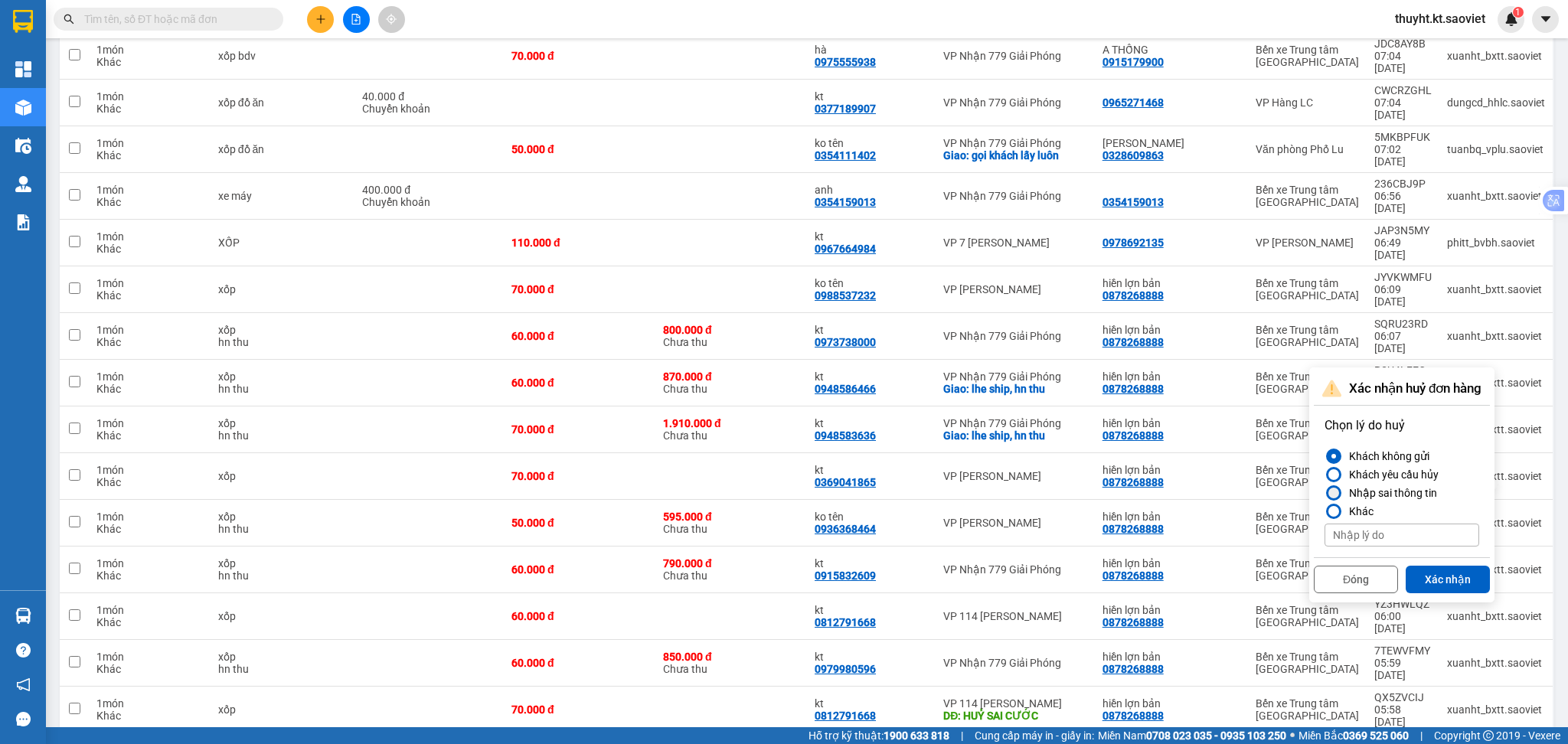
click at [1423, 487] on div "Nhập sai thông tin" at bounding box center [1390, 493] width 95 height 19
click at [1324, 493] on input "Nhập sai thông tin" at bounding box center [1324, 493] width 0 height 0
click at [1425, 566] on button "Xác nhận" at bounding box center [1447, 579] width 84 height 27
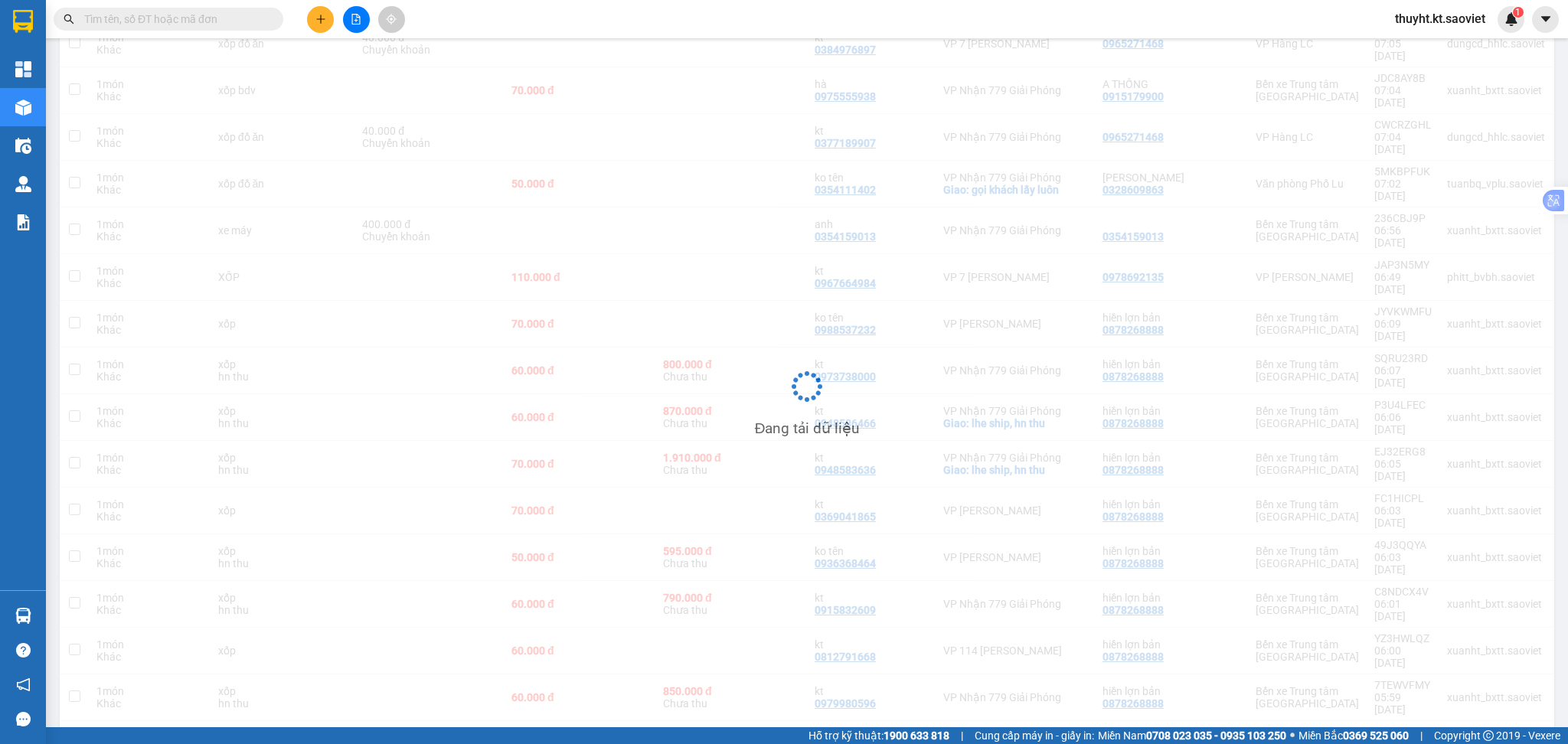
scroll to position [376, 0]
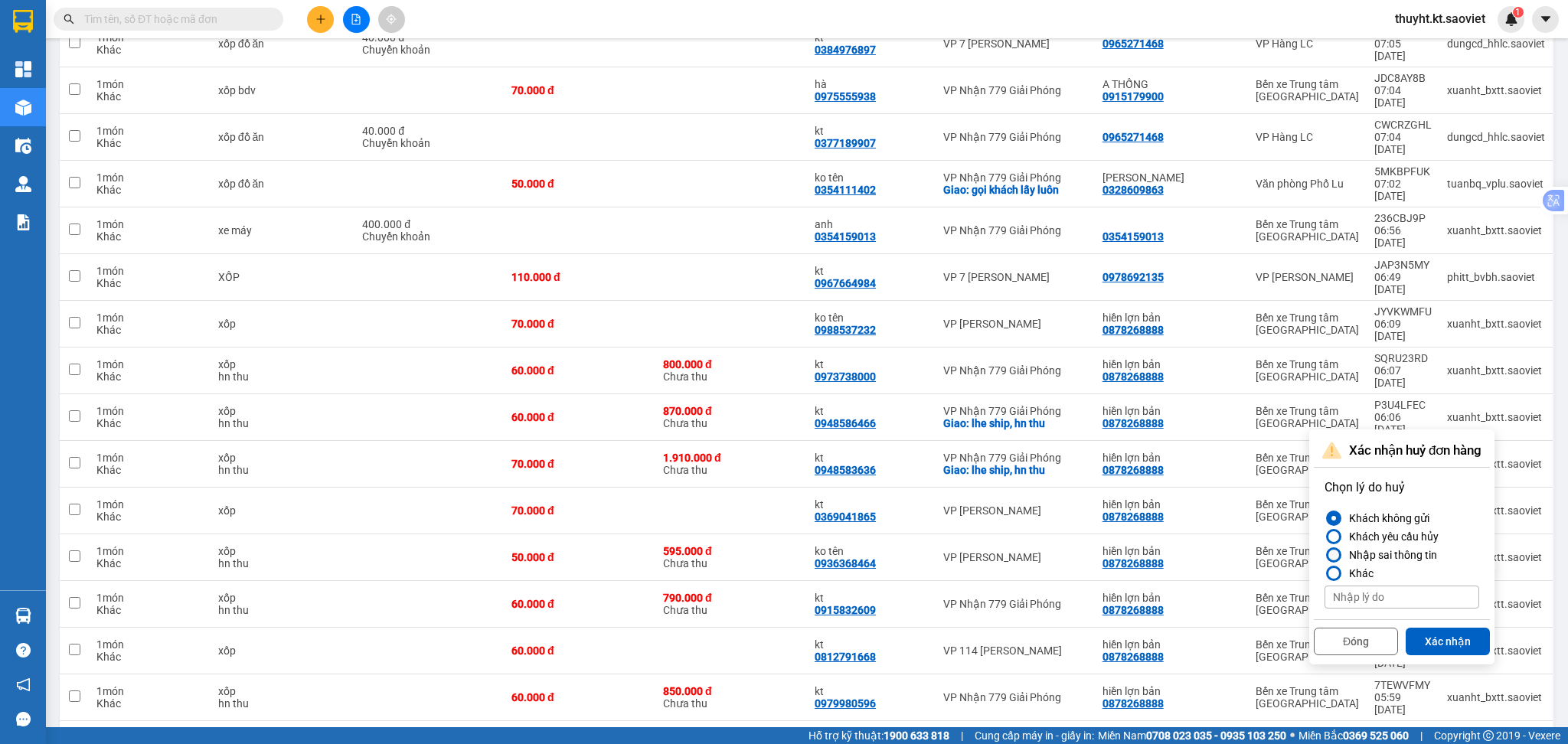
click at [1398, 549] on div "Nhập sai thông tin" at bounding box center [1390, 555] width 95 height 19
click at [1324, 555] on input "Nhập sai thông tin" at bounding box center [1324, 555] width 0 height 0
click at [1430, 631] on button "Xác nhận" at bounding box center [1447, 642] width 84 height 27
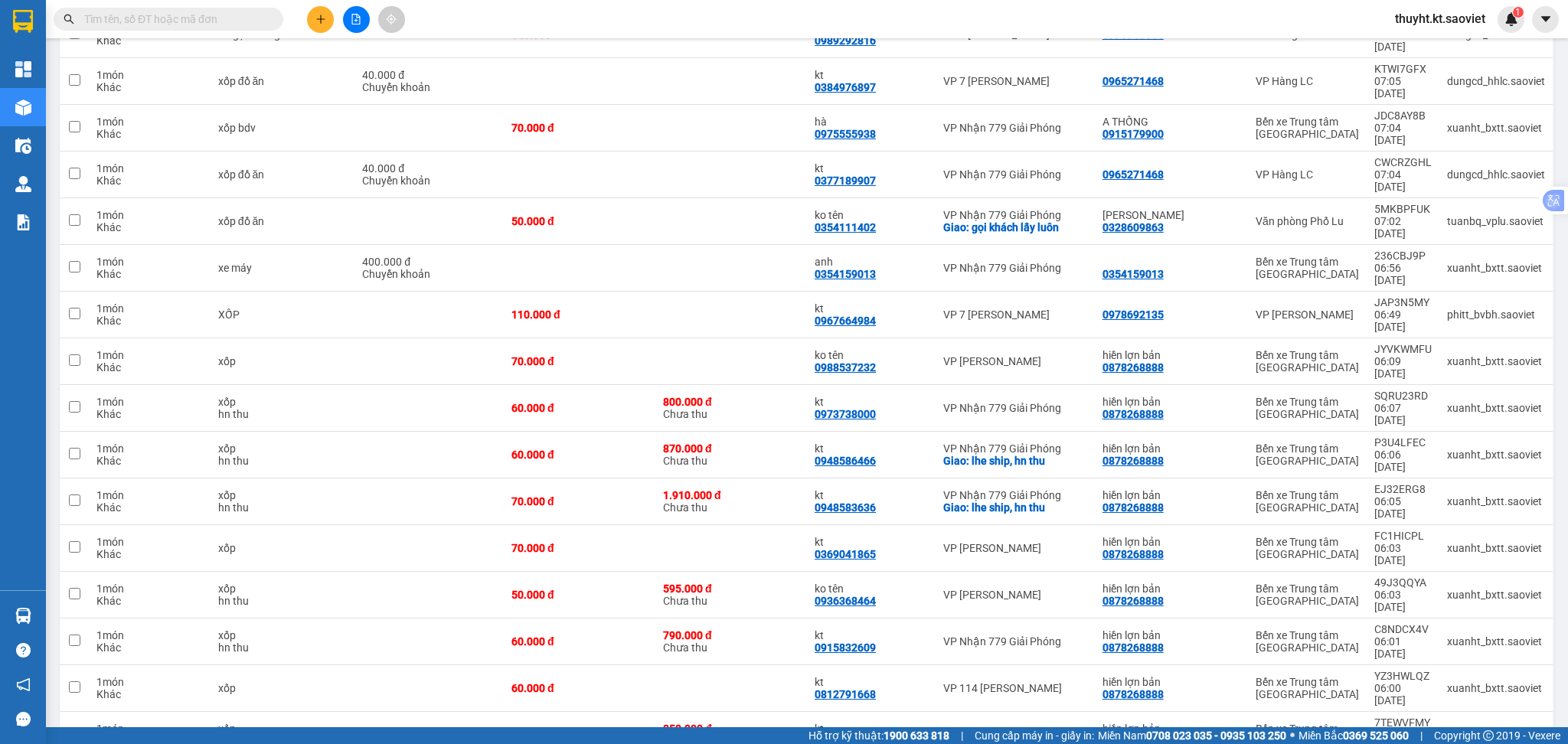
scroll to position [341, 0]
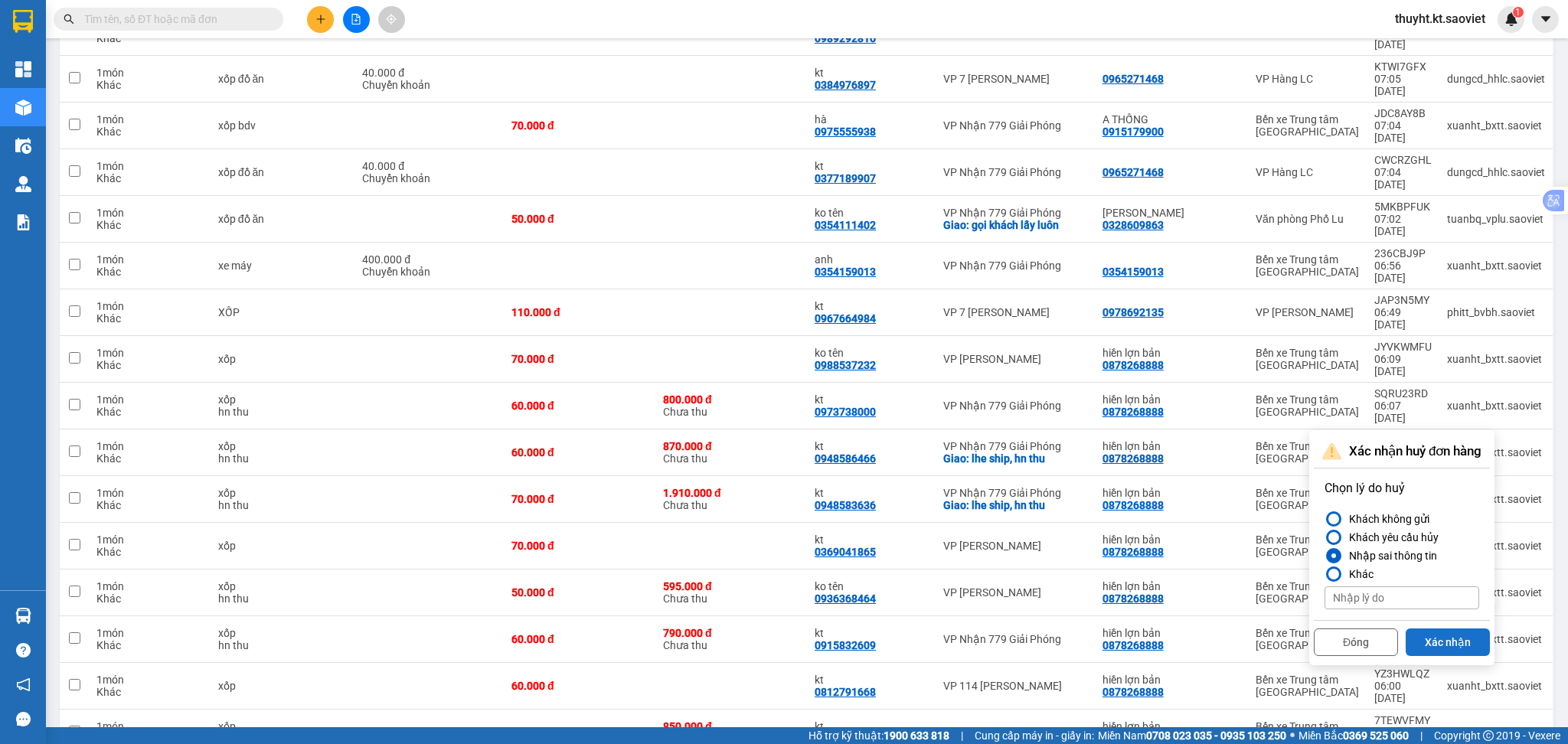
click at [1458, 633] on button "Xác nhận" at bounding box center [1447, 642] width 84 height 27
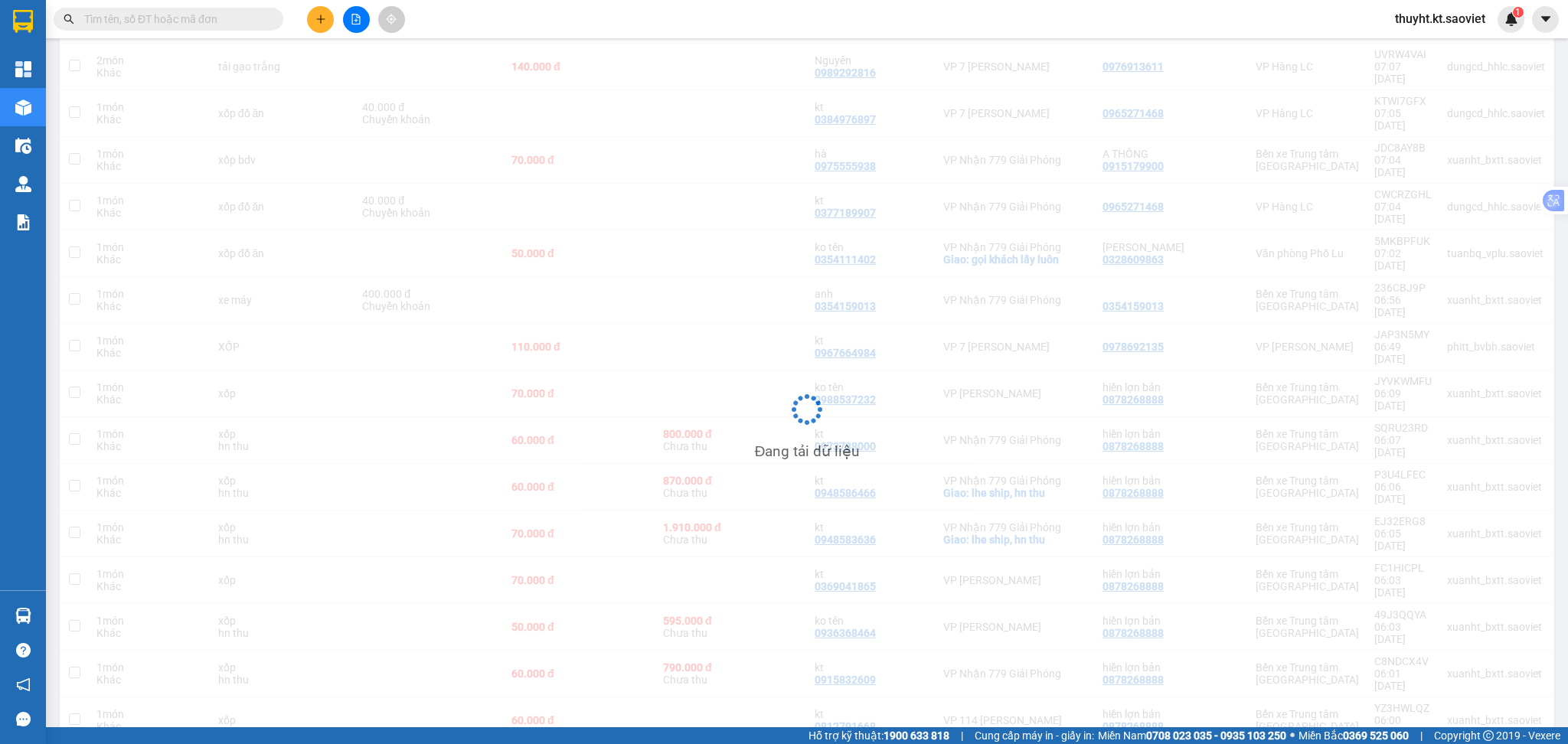
scroll to position [307, 0]
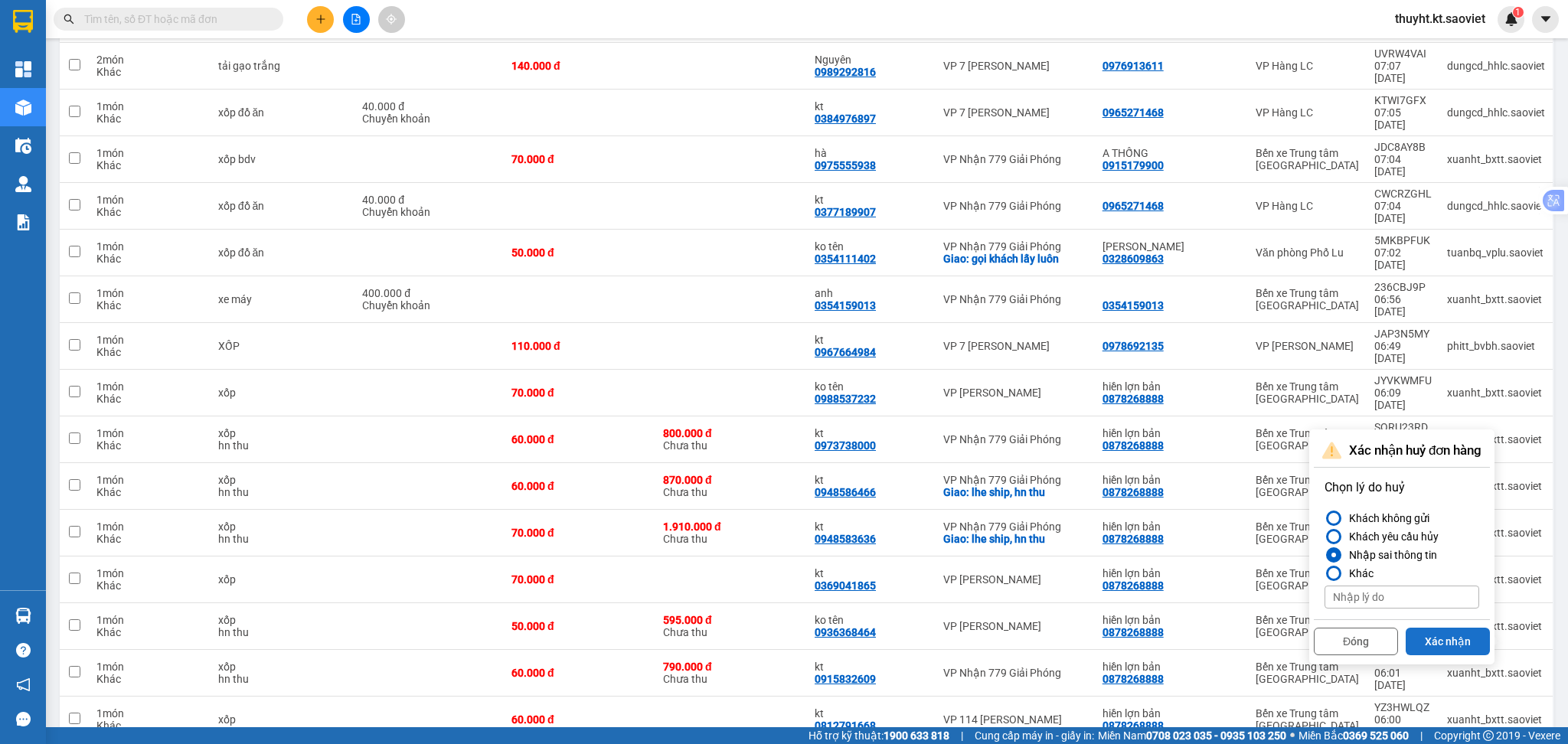
click at [1434, 632] on button "Xác nhận" at bounding box center [1447, 642] width 84 height 27
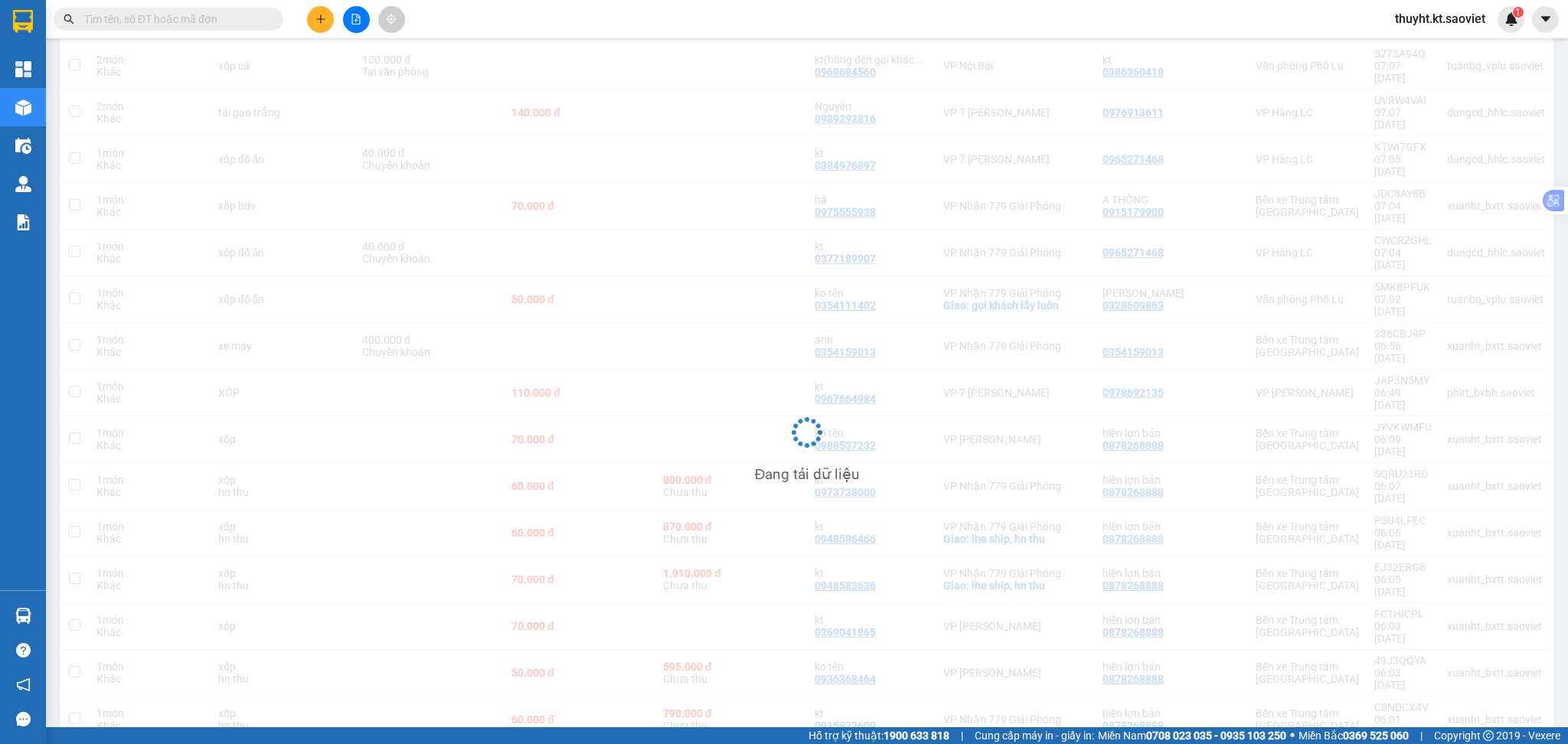
scroll to position [261, 0]
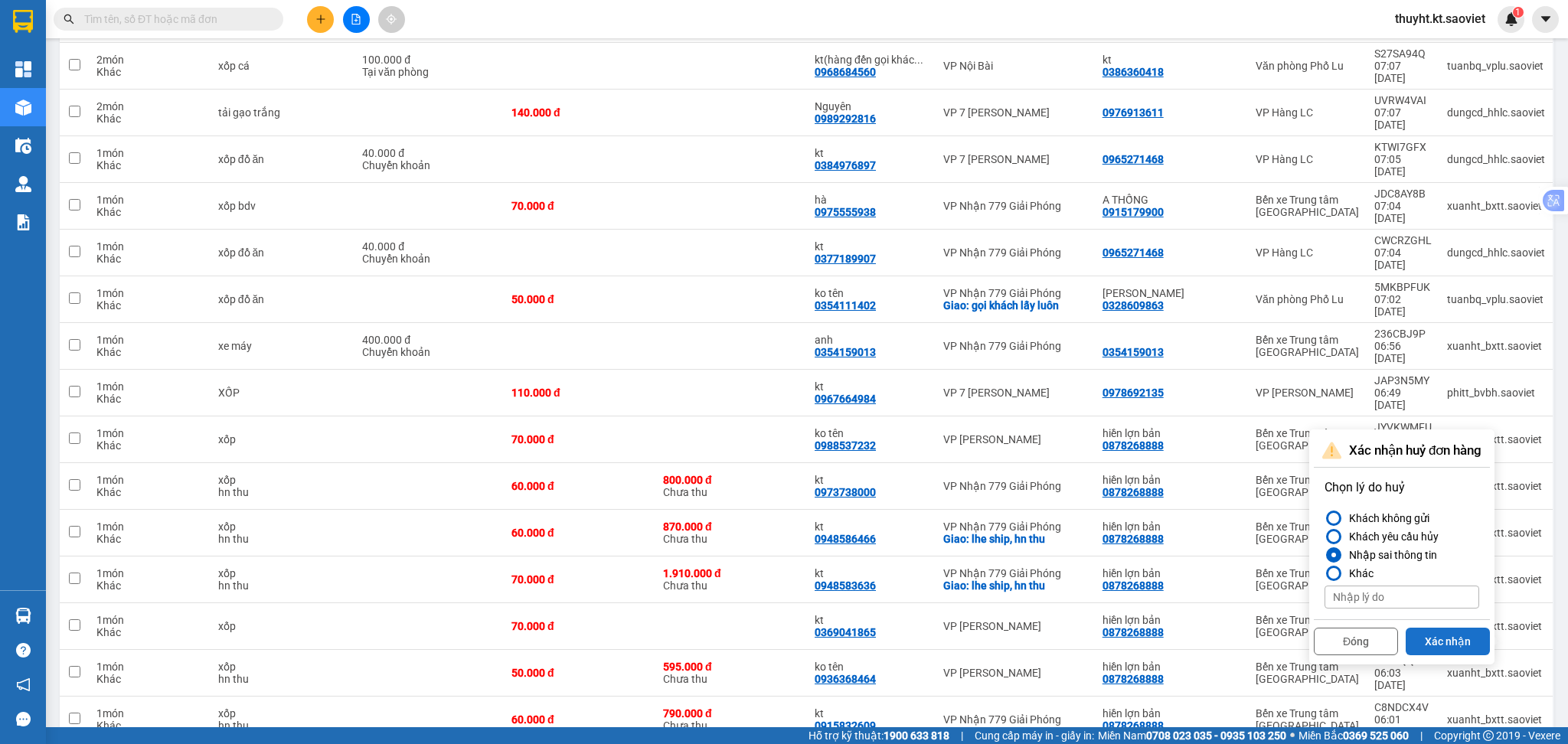
click at [1440, 631] on button "Xác nhận" at bounding box center [1447, 642] width 84 height 27
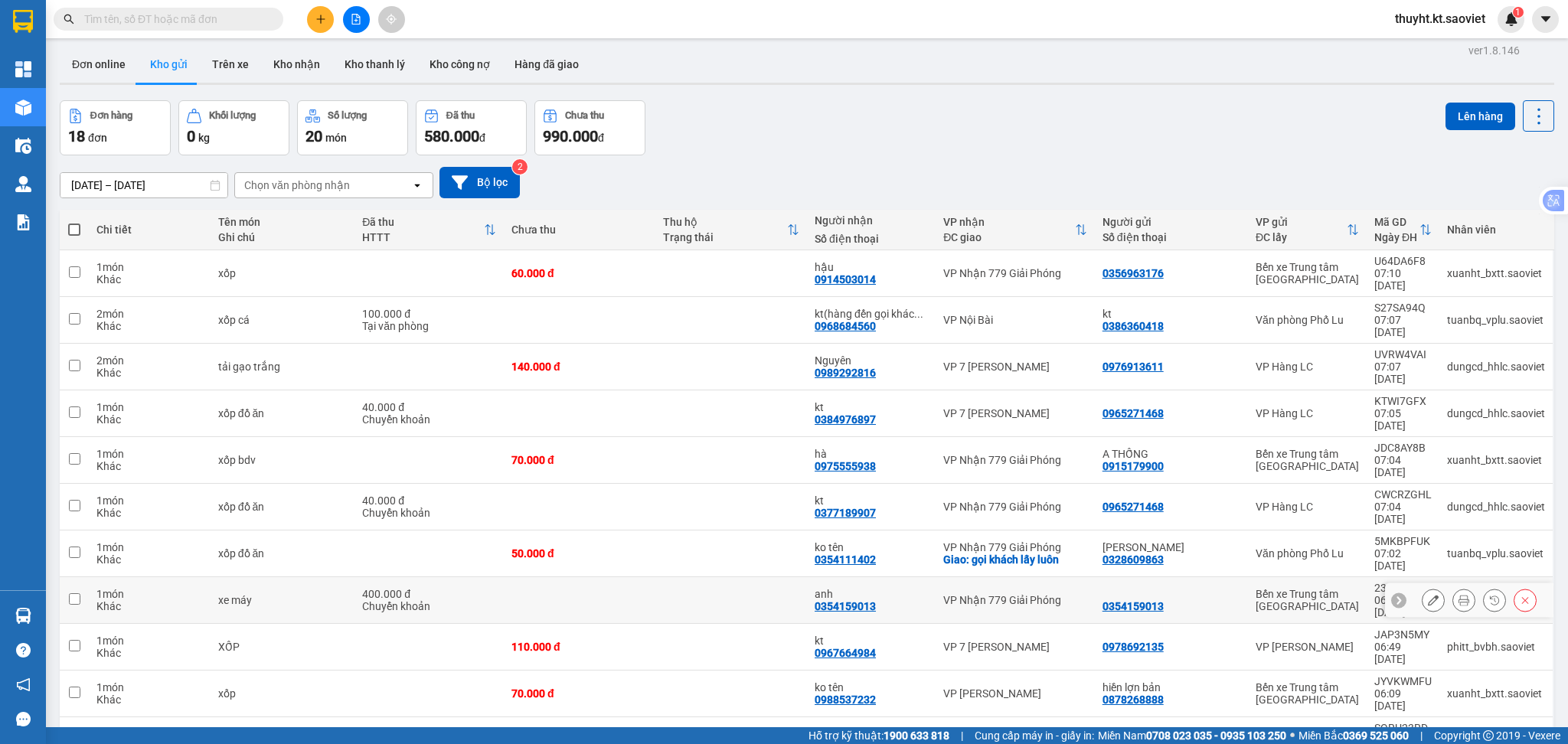
scroll to position [0, 0]
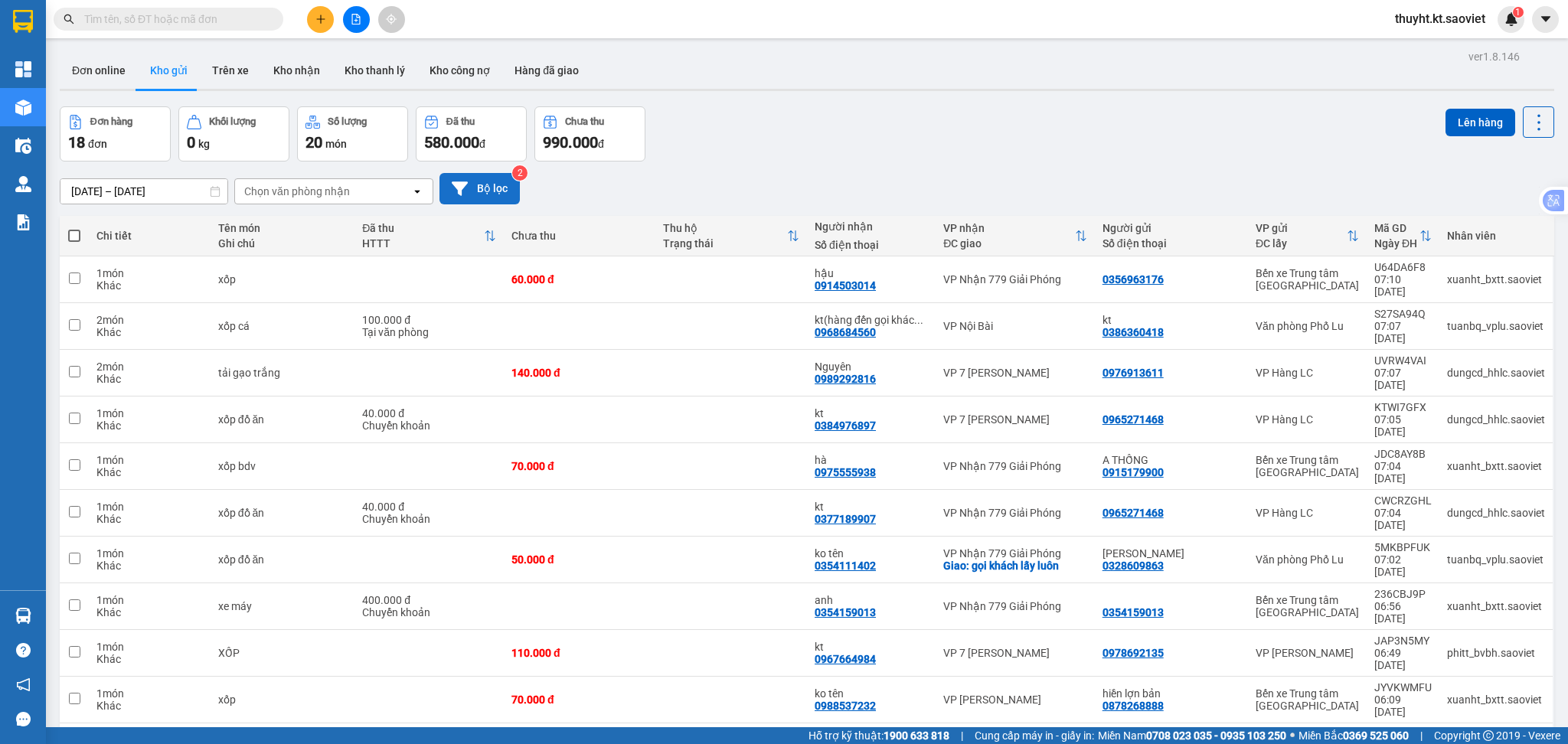
click at [485, 189] on button "Bộ lọc" at bounding box center [479, 189] width 80 height 32
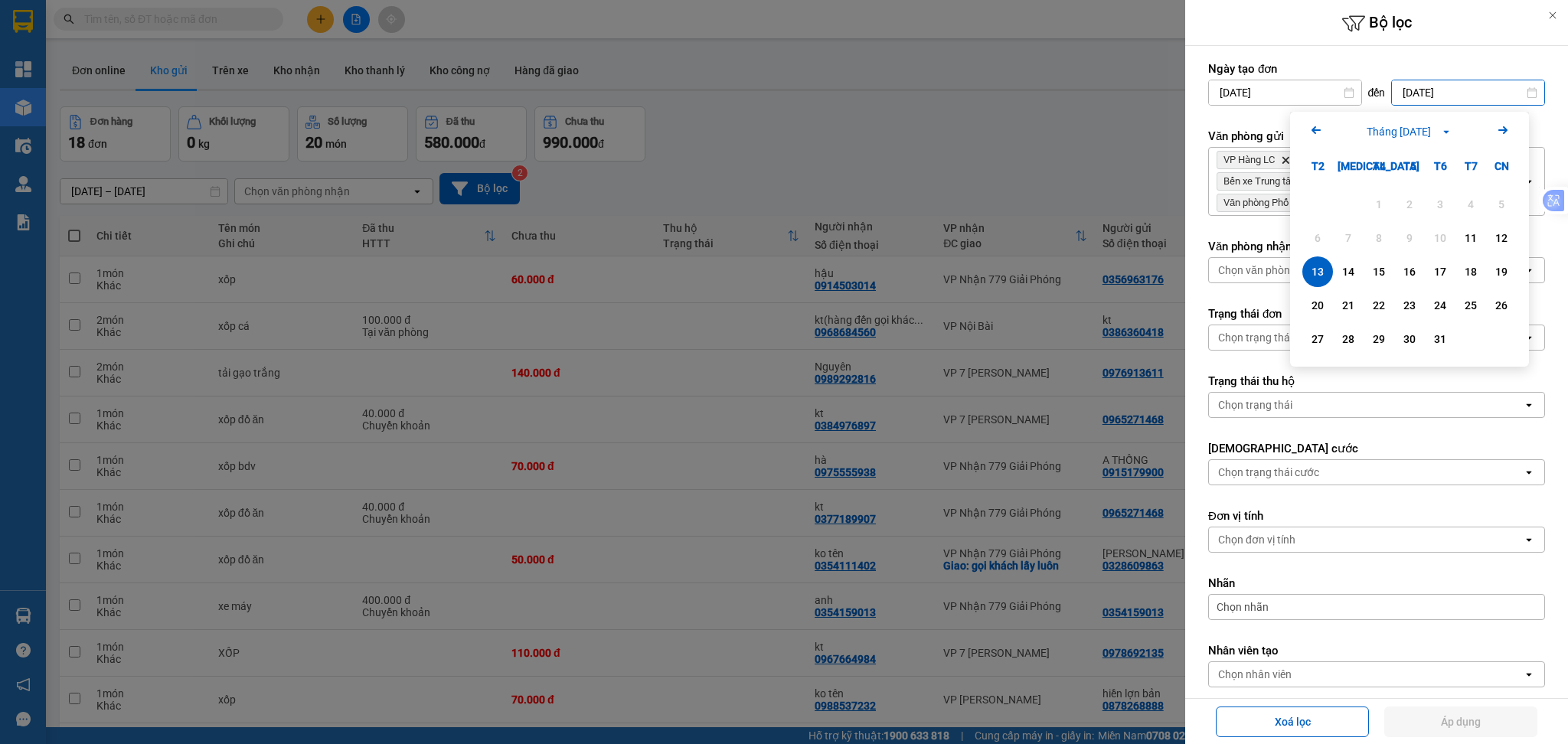
click at [1431, 85] on input "[DATE]" at bounding box center [1468, 93] width 152 height 25
click at [1497, 238] on div "12" at bounding box center [1501, 238] width 21 height 19
type input "[DATE]"
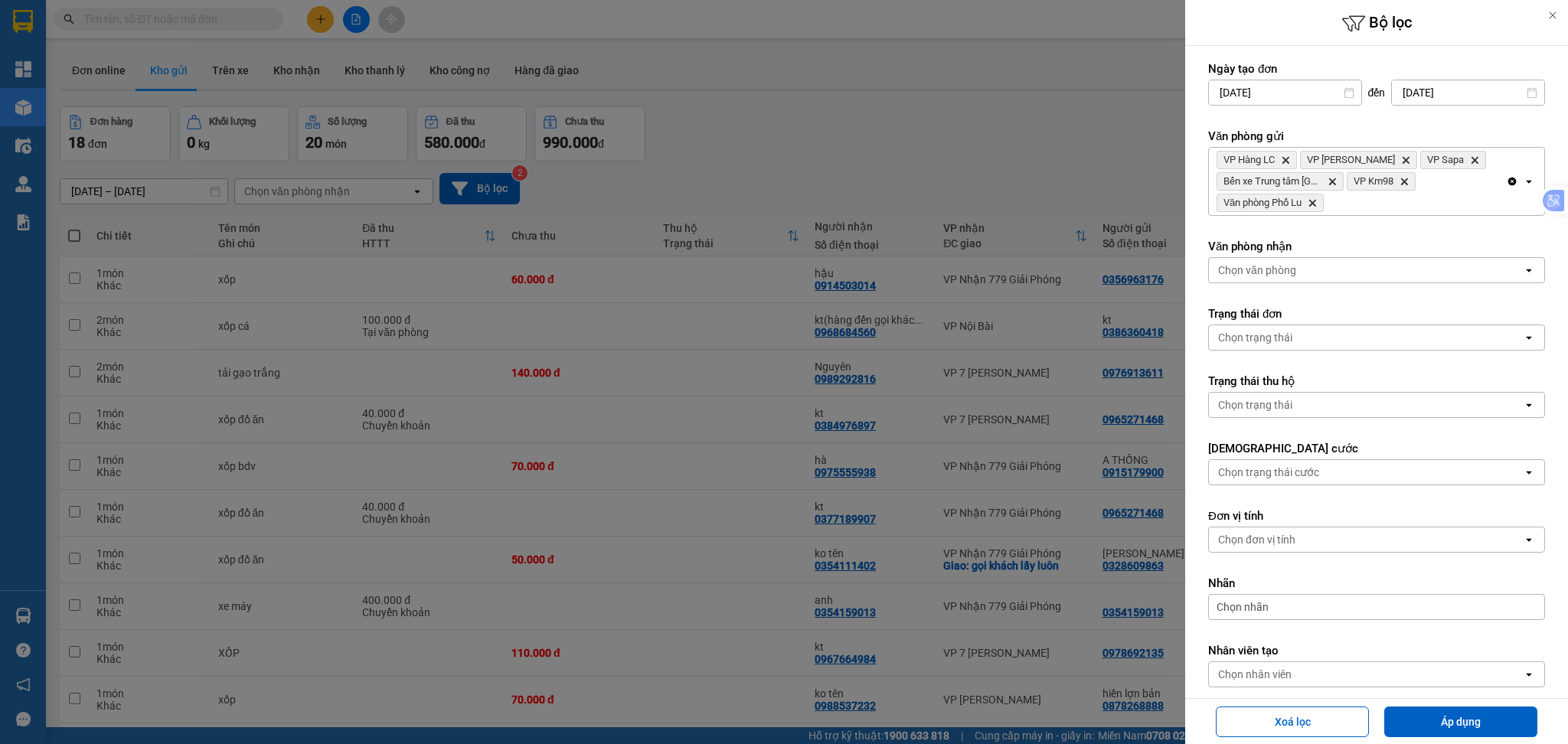
click at [1497, 238] on form "Ngày tạo đơn [DATE] Press the down arrow key to interact with the calendar and …" at bounding box center [1376, 408] width 337 height 695
click at [1464, 718] on button "Áp dụng" at bounding box center [1460, 722] width 153 height 31
type input "[DATE] – [DATE]"
